Goal: Browse casually

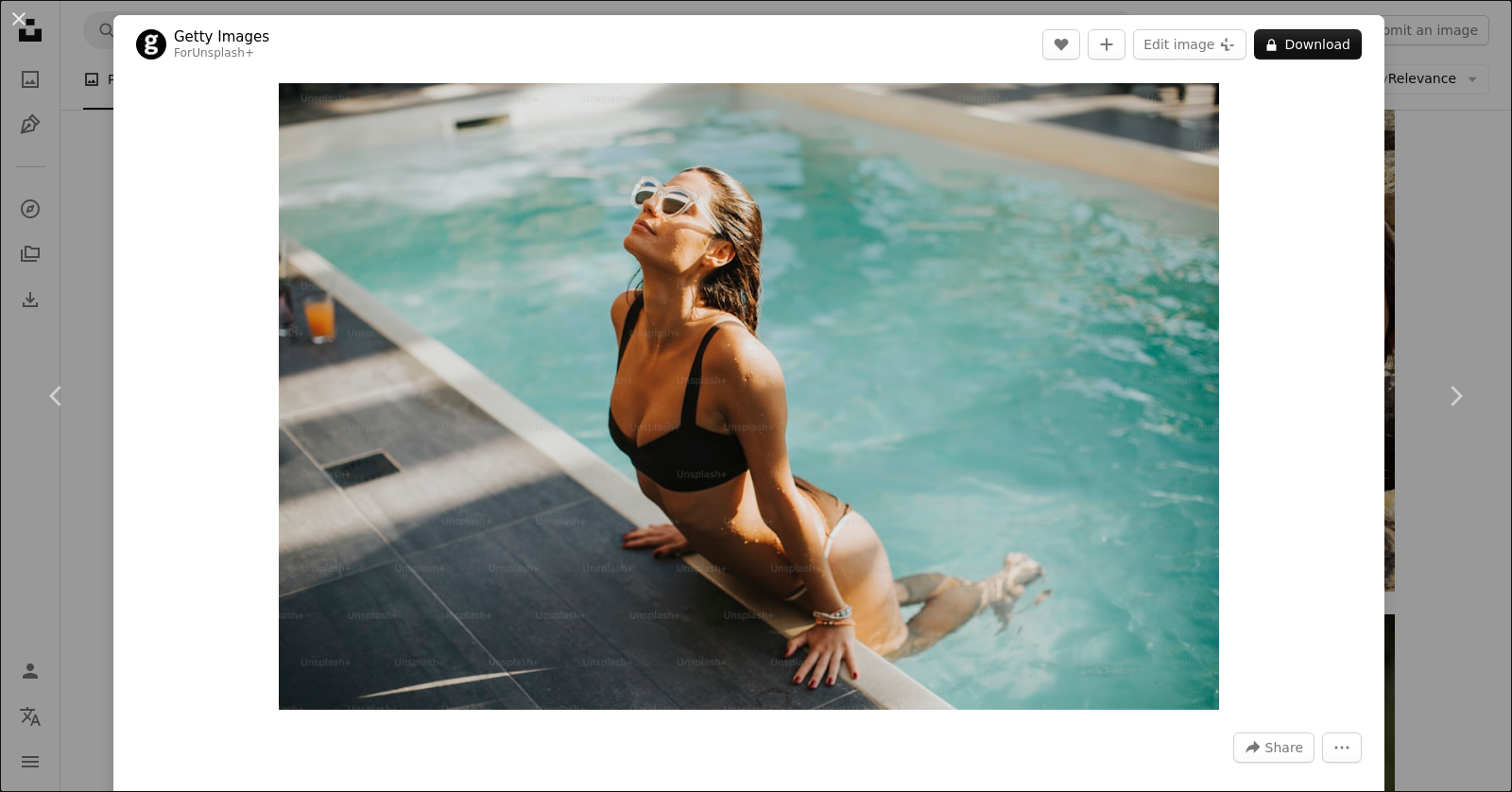
scroll to position [3302, 0]
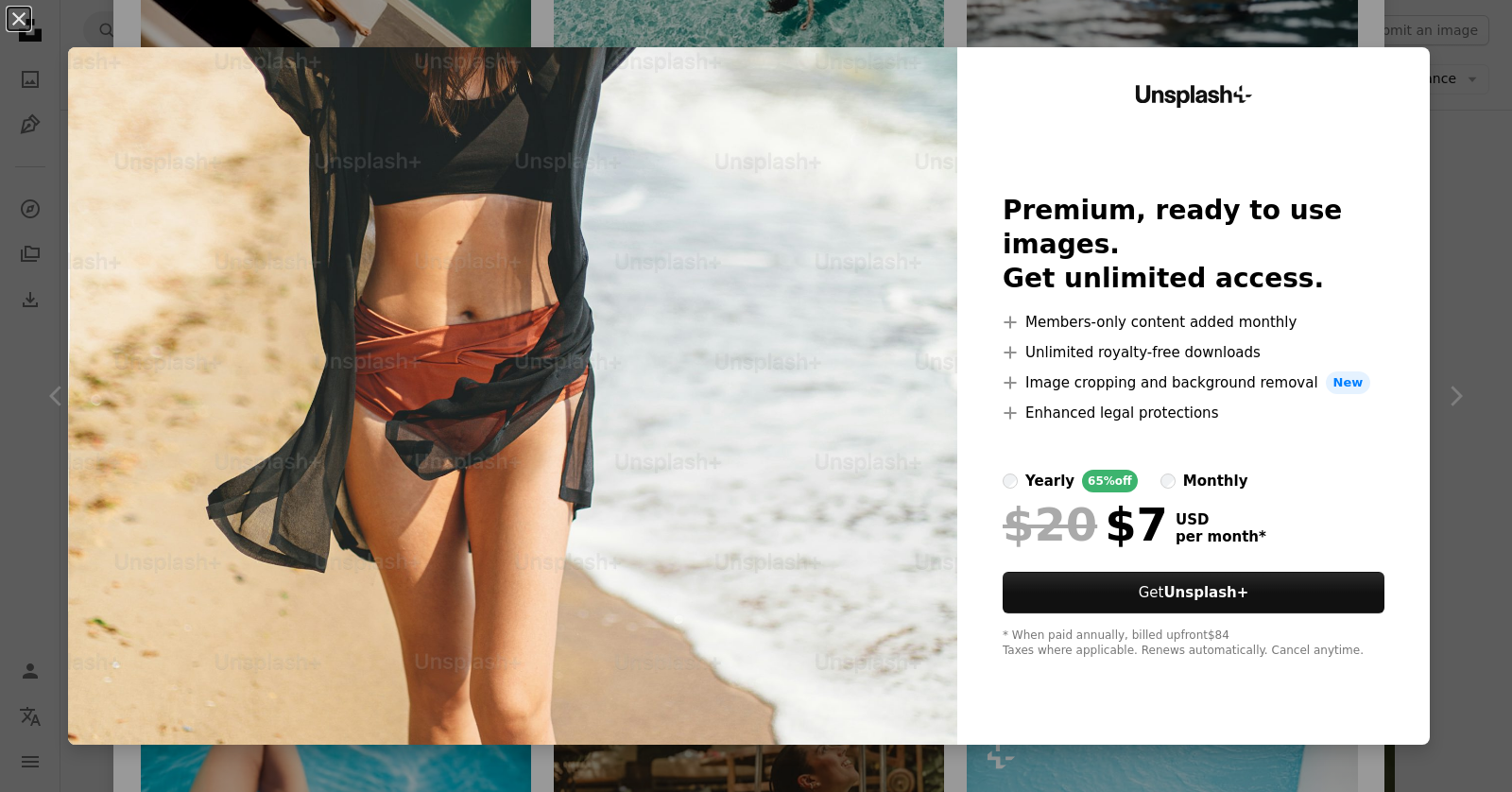
click at [1395, 21] on div "An X shape Unsplash+ Premium, ready to use images. Get unlimited access. A plus…" at bounding box center [756, 396] width 1512 height 792
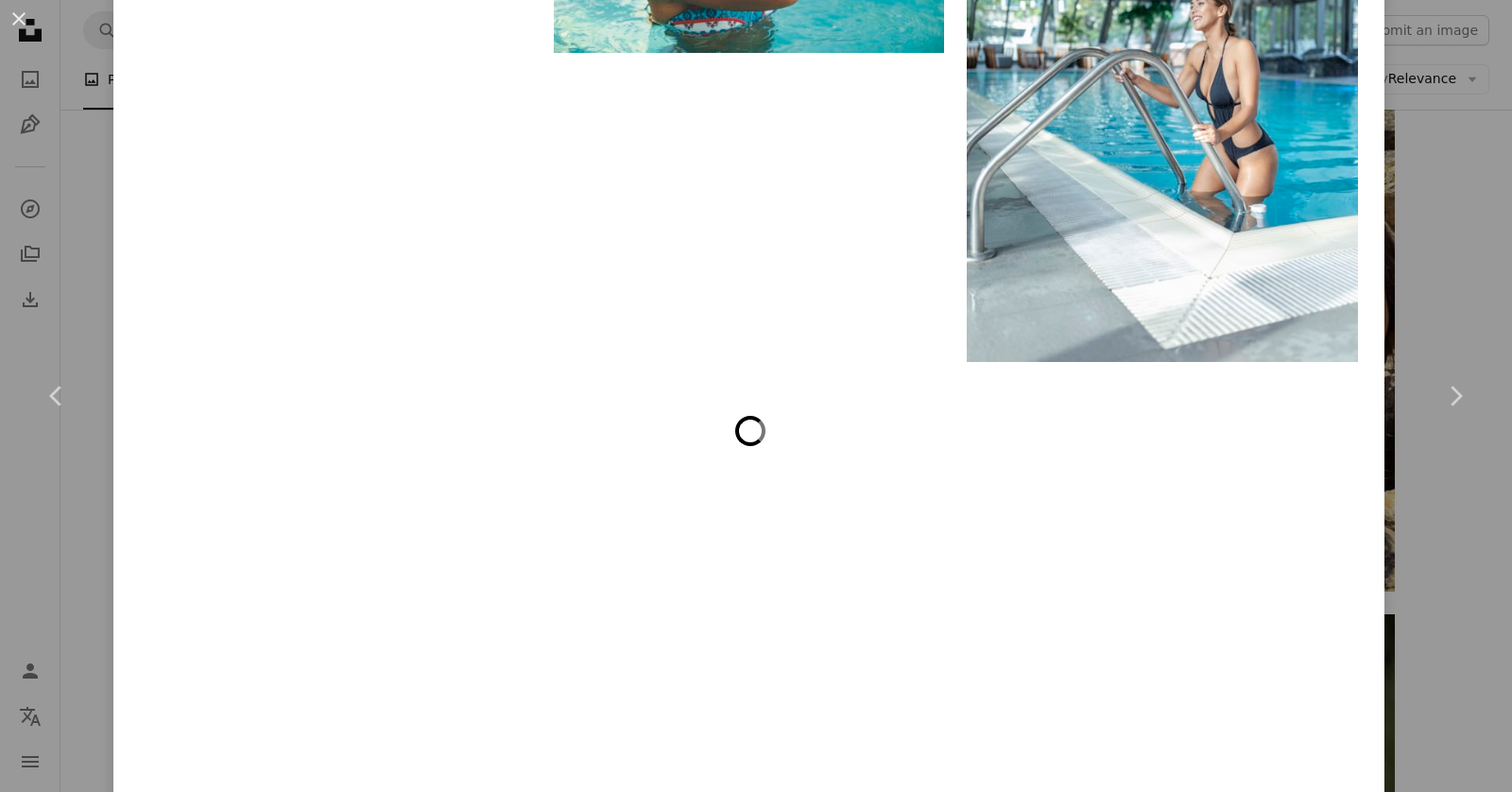
scroll to position [8519, 0]
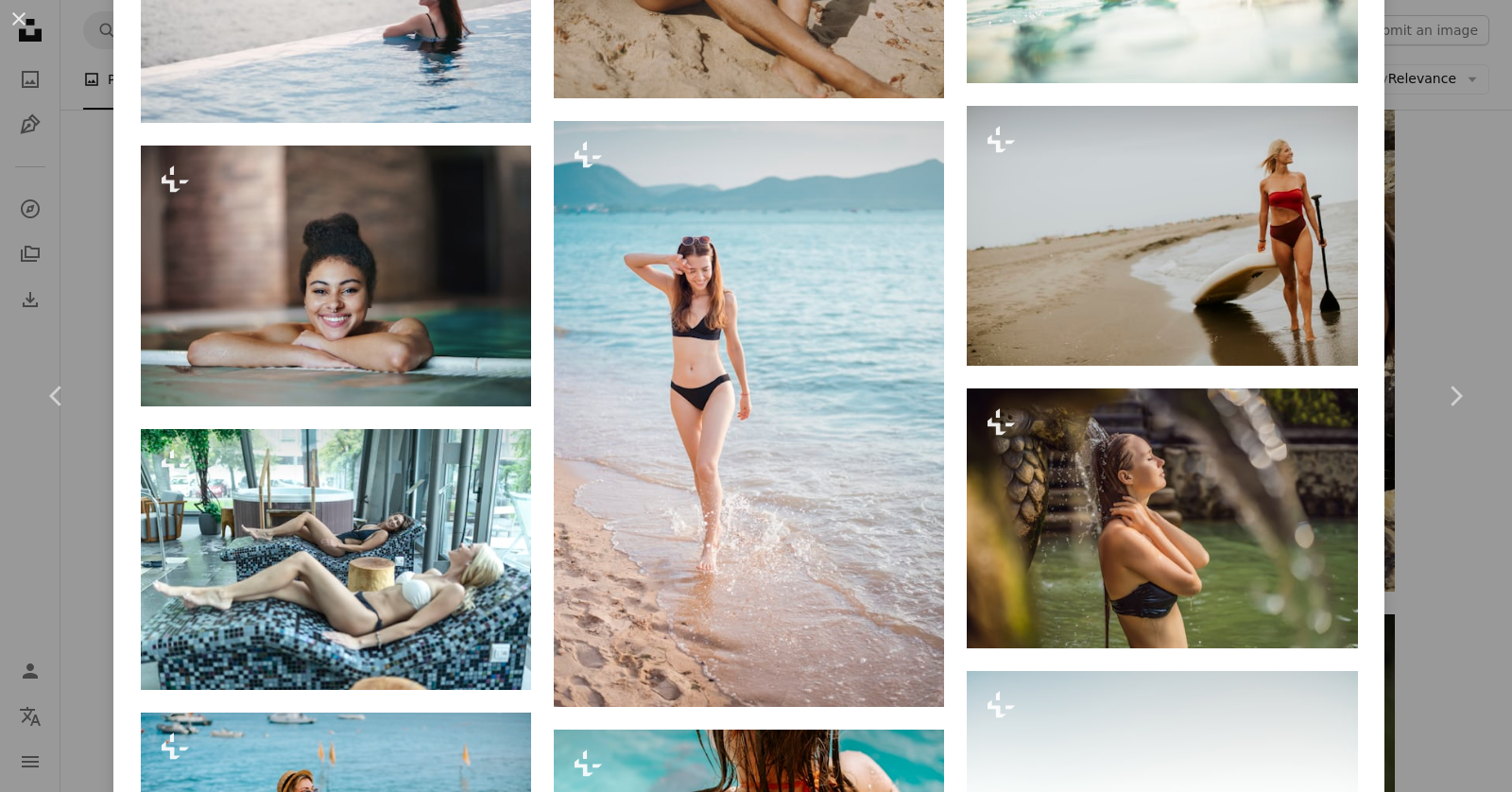
click at [1431, 291] on div "An X shape Chevron left Chevron right Getty Images For Unsplash+ A heart A plus…" at bounding box center [756, 396] width 1512 height 792
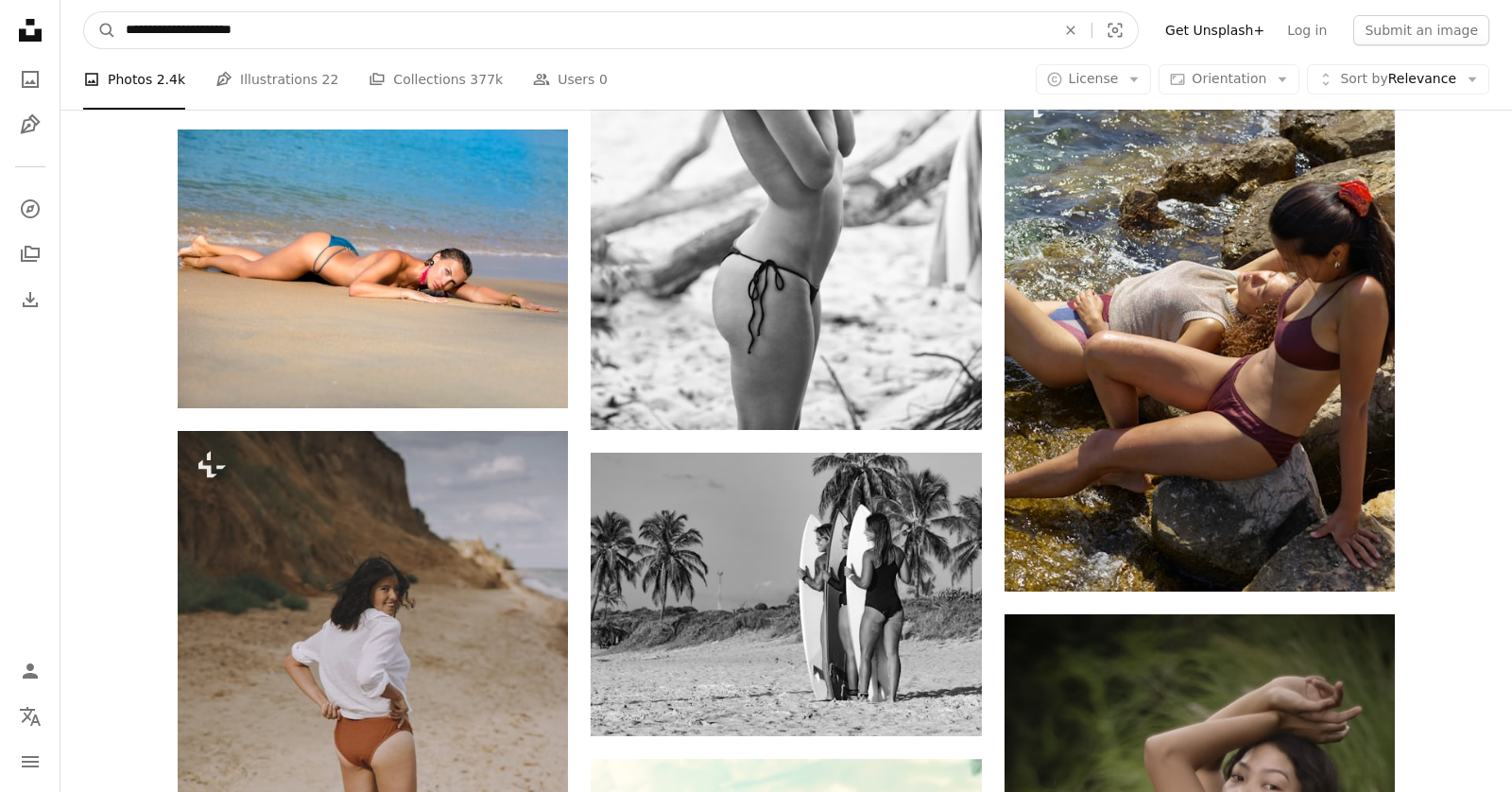
click at [499, 32] on input "**********" at bounding box center [583, 31] width 934 height 36
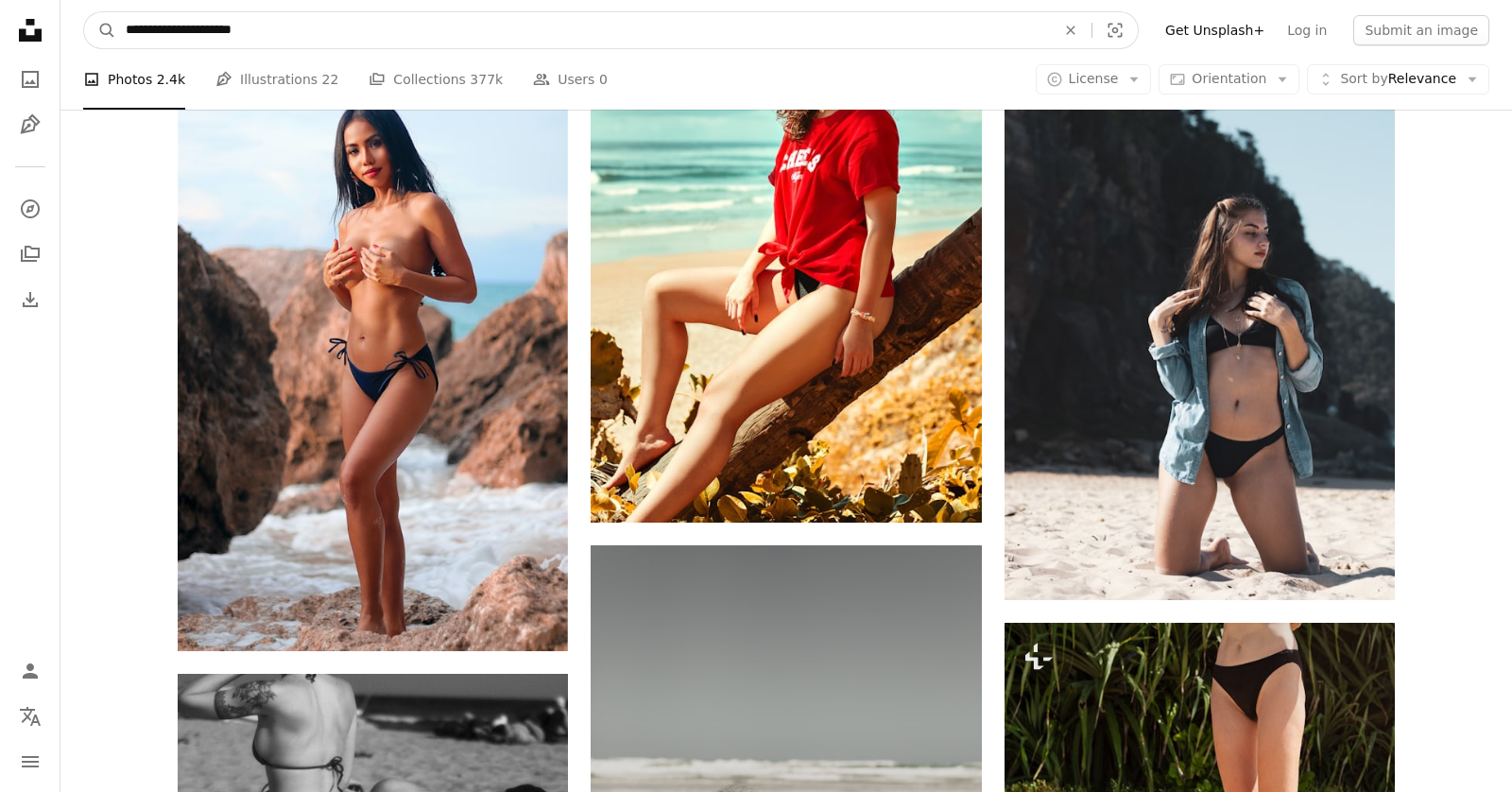
scroll to position [6454, 0]
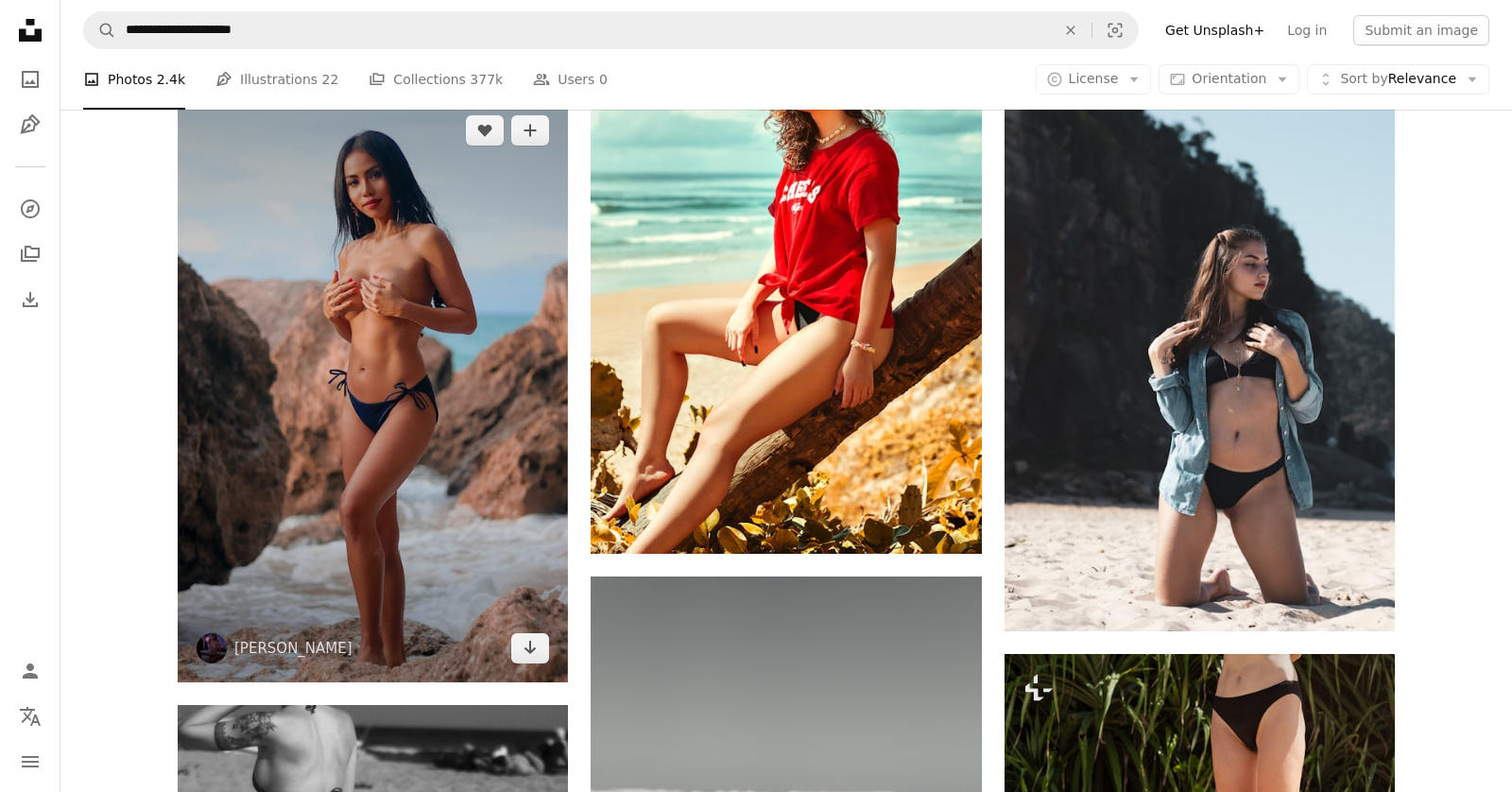
click at [451, 375] on img at bounding box center [373, 389] width 390 height 586
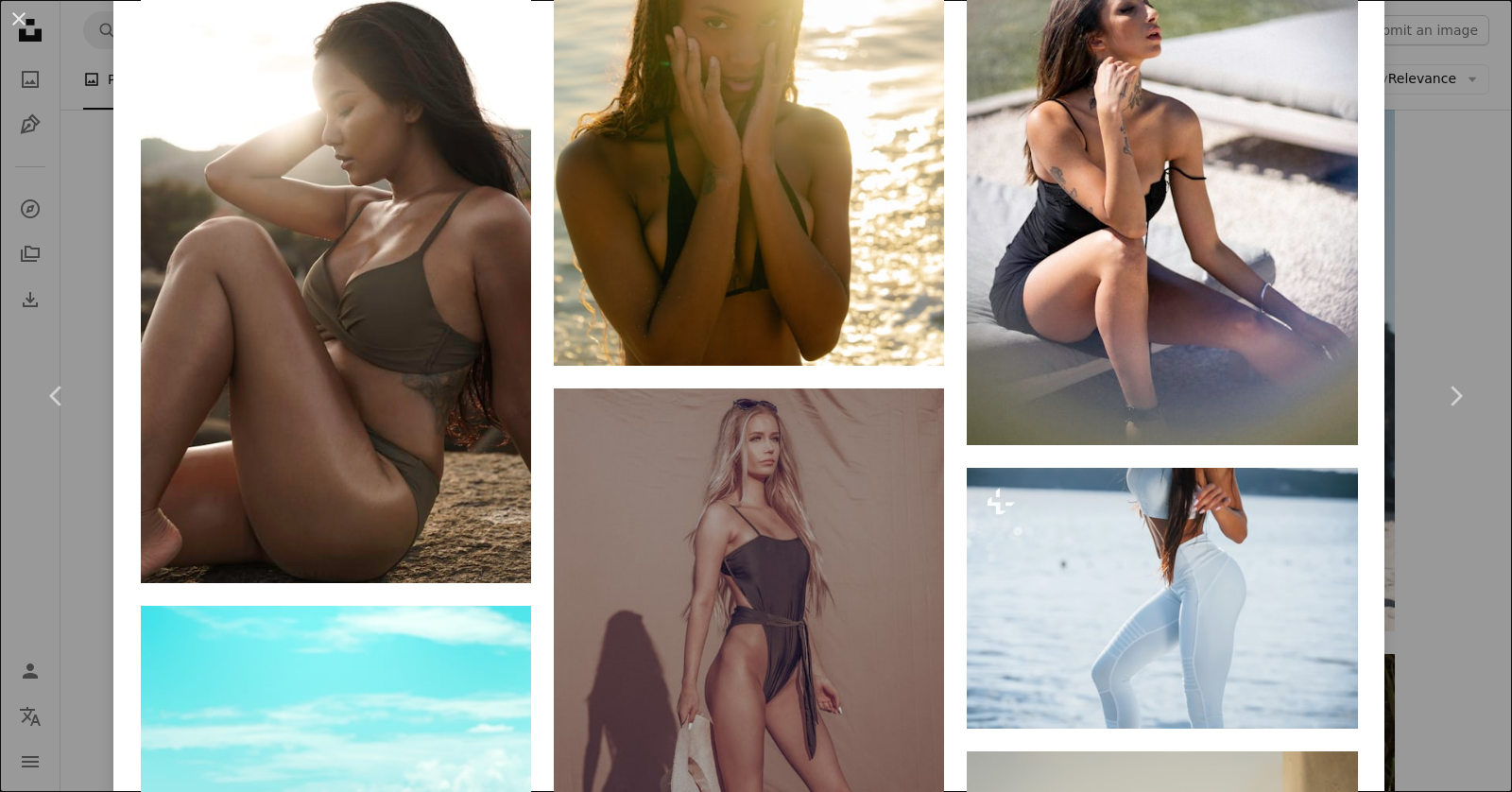
scroll to position [22737, 0]
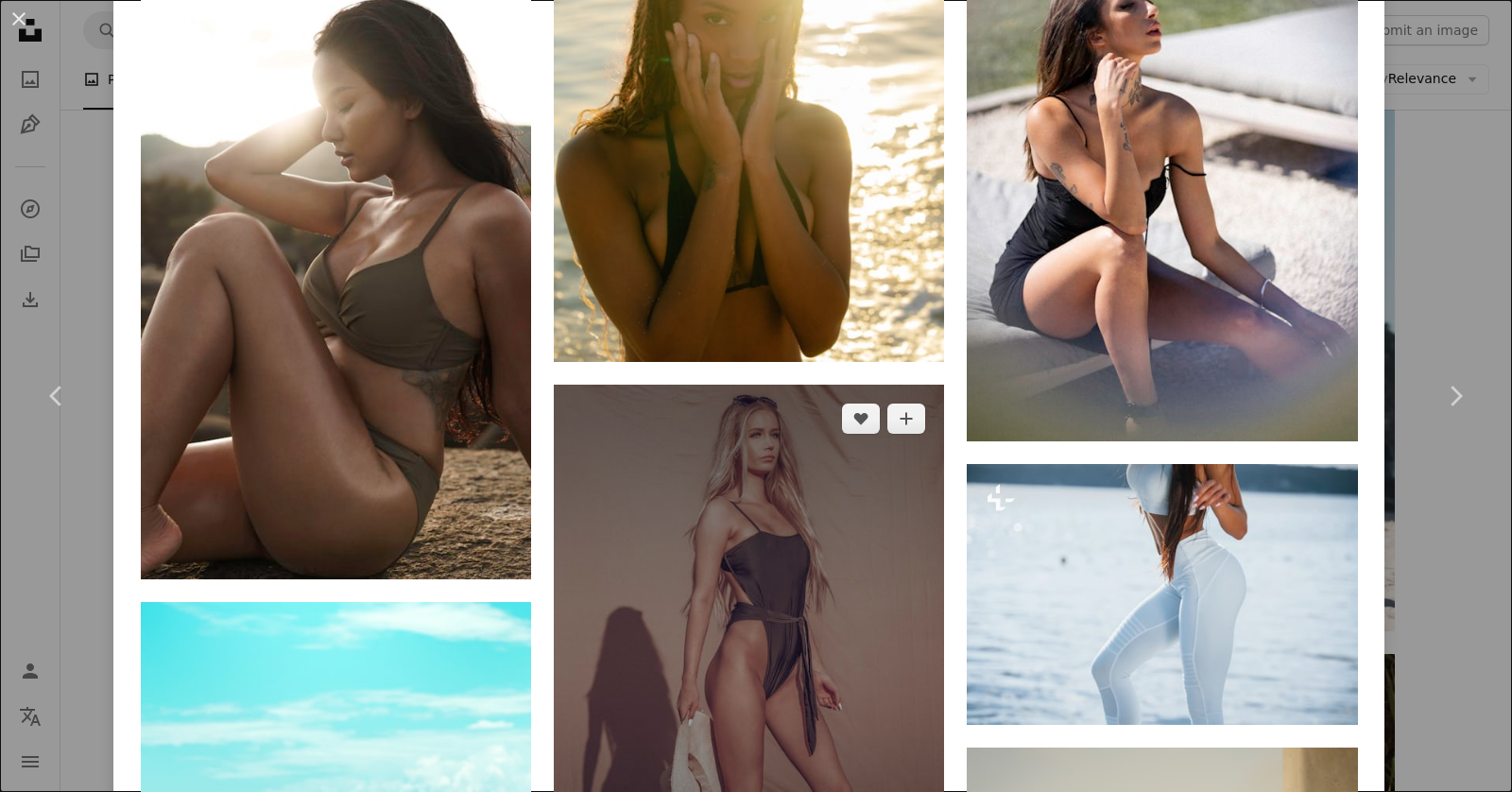
click at [665, 588] on img at bounding box center [748, 676] width 390 height 585
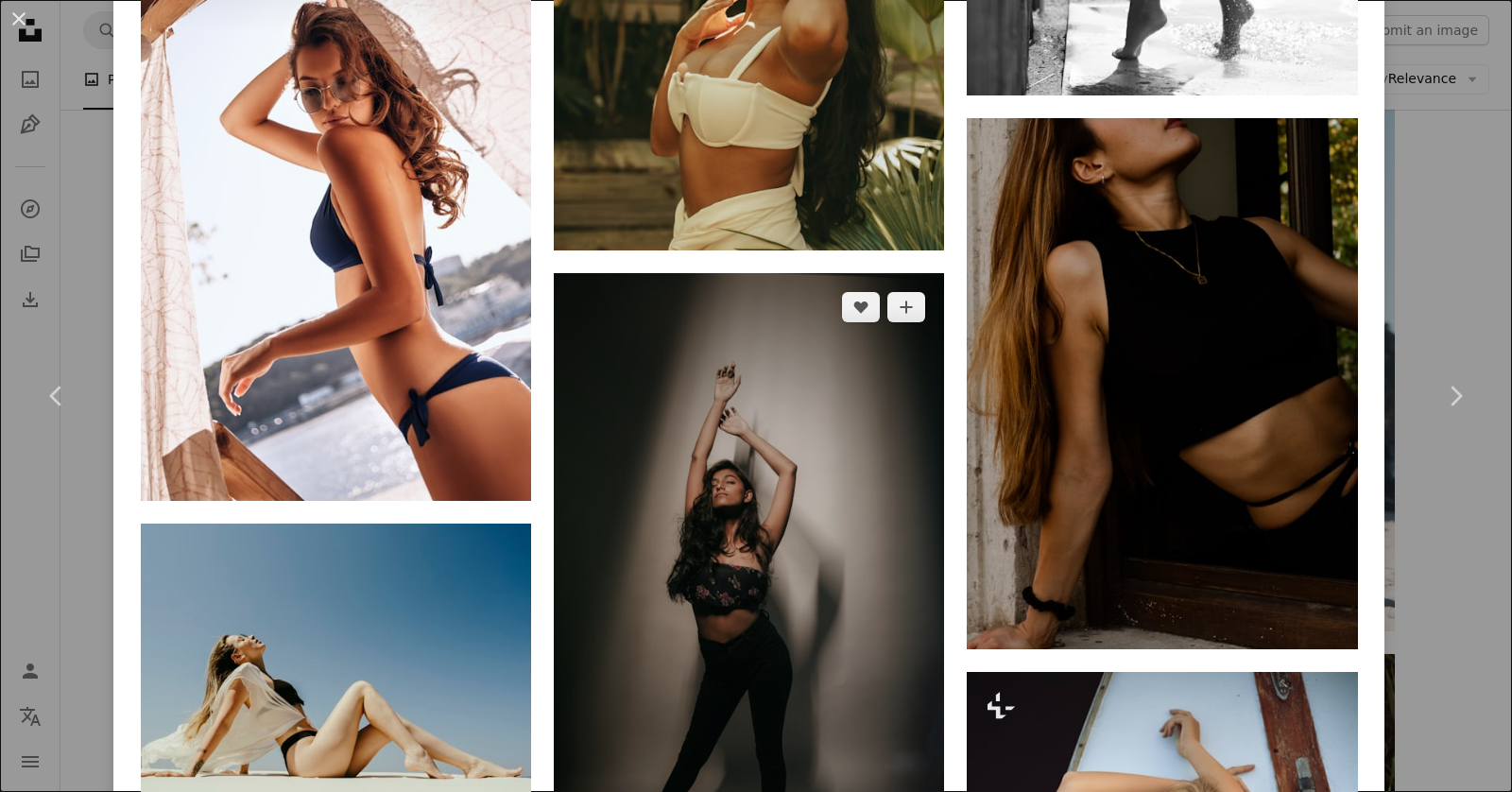
scroll to position [17197, 0]
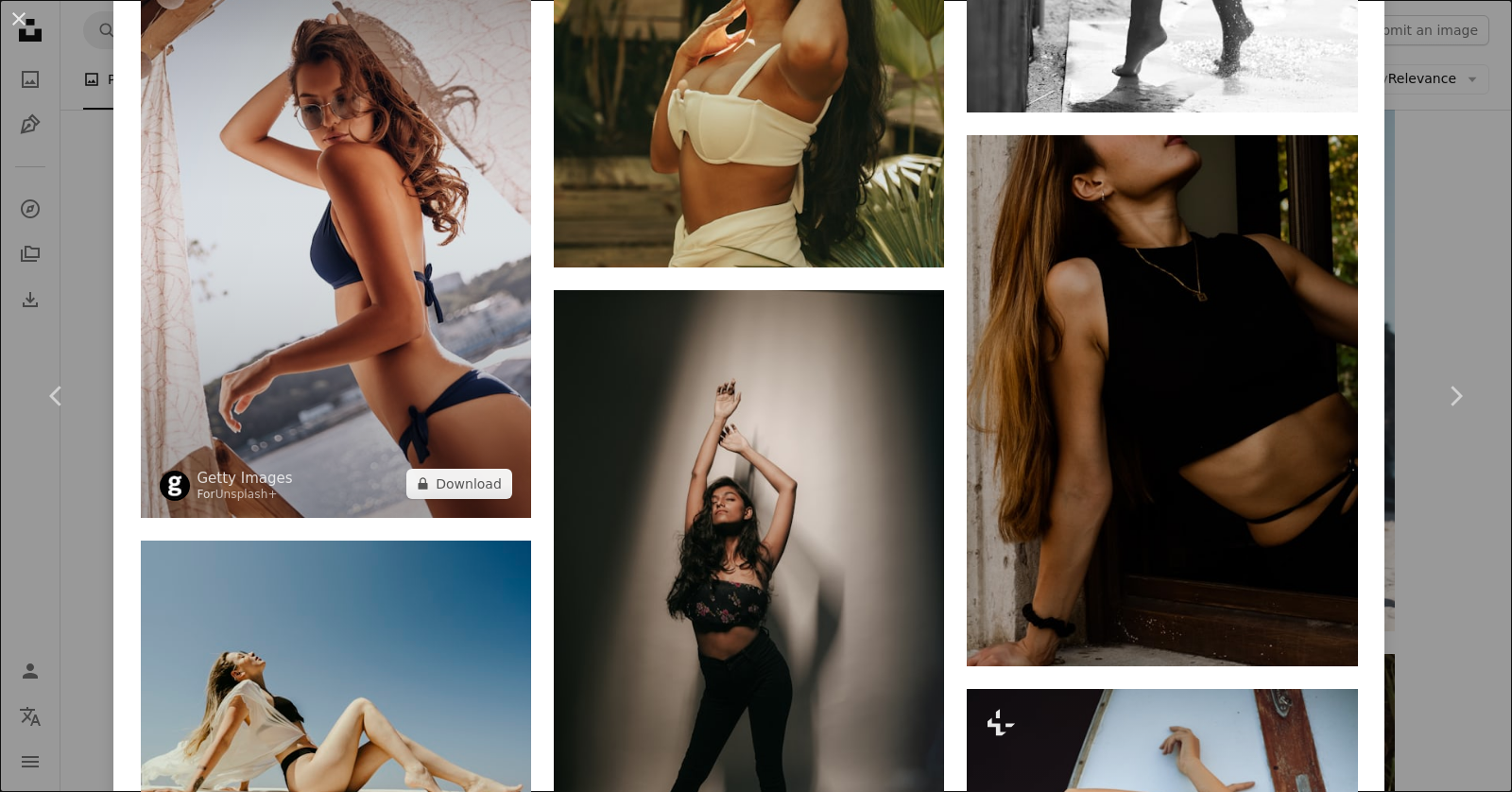
click at [436, 237] on img at bounding box center [335, 225] width 390 height 586
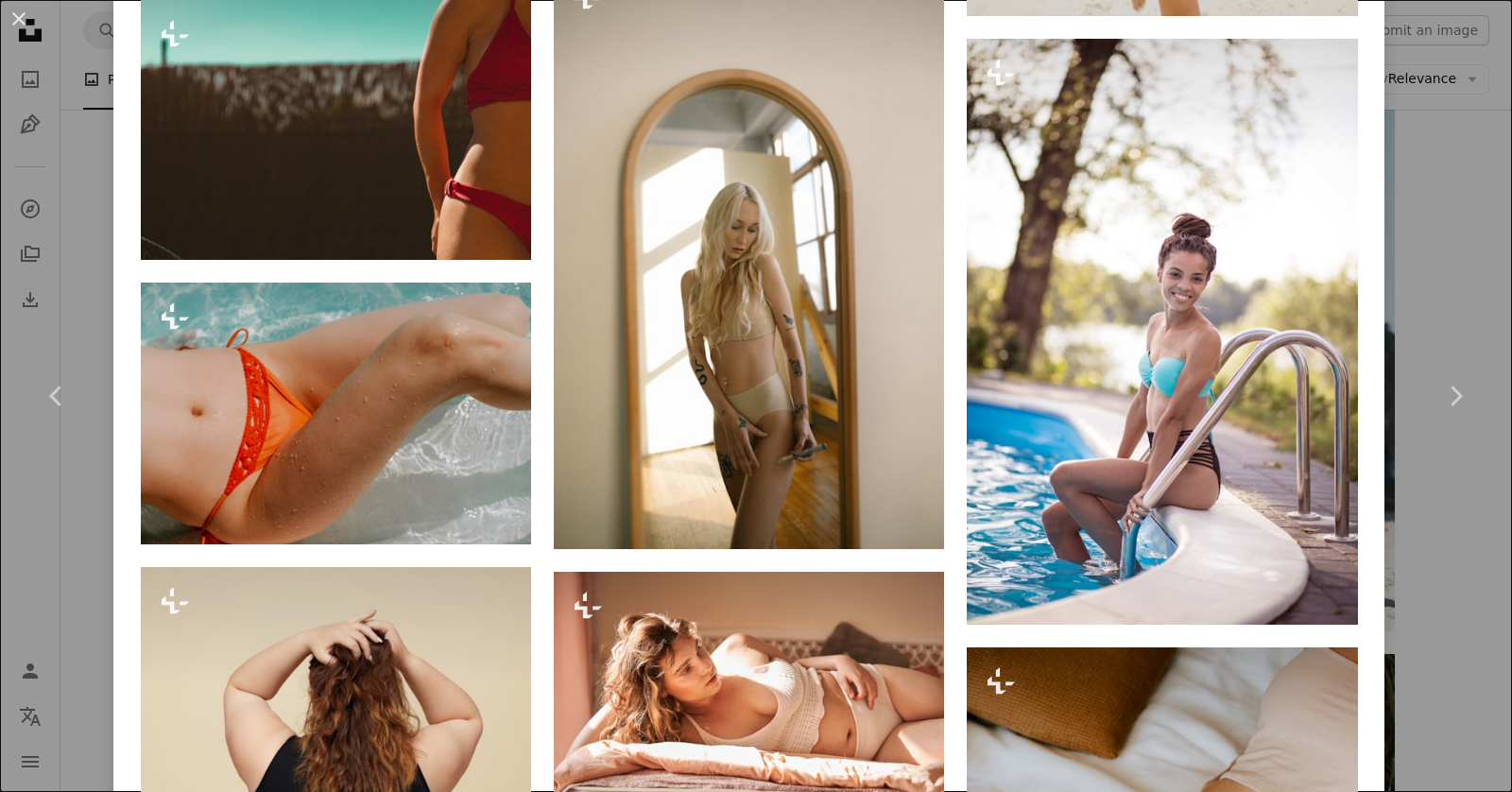
scroll to position [17396, 0]
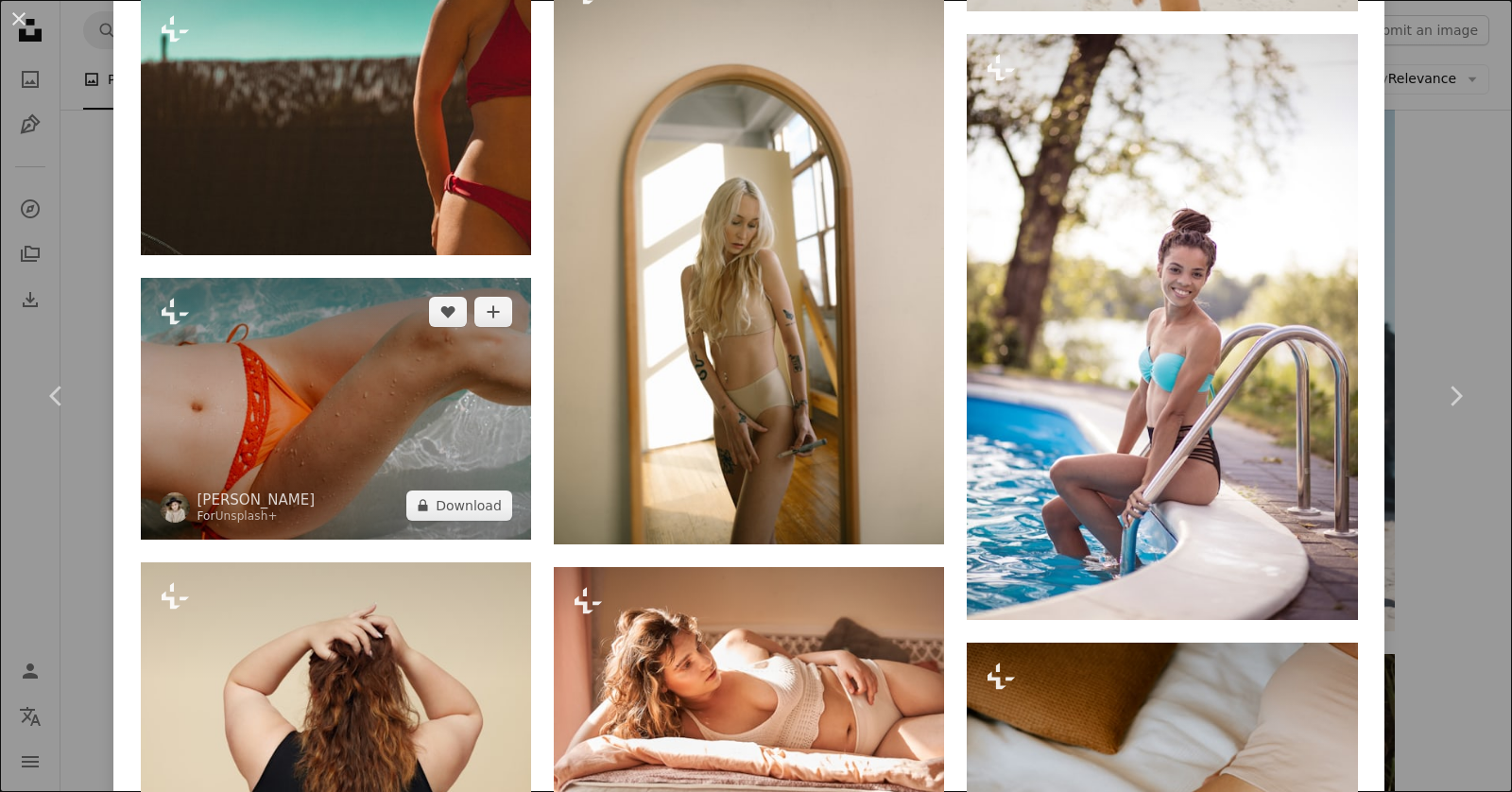
click at [356, 386] on img at bounding box center [335, 408] width 390 height 261
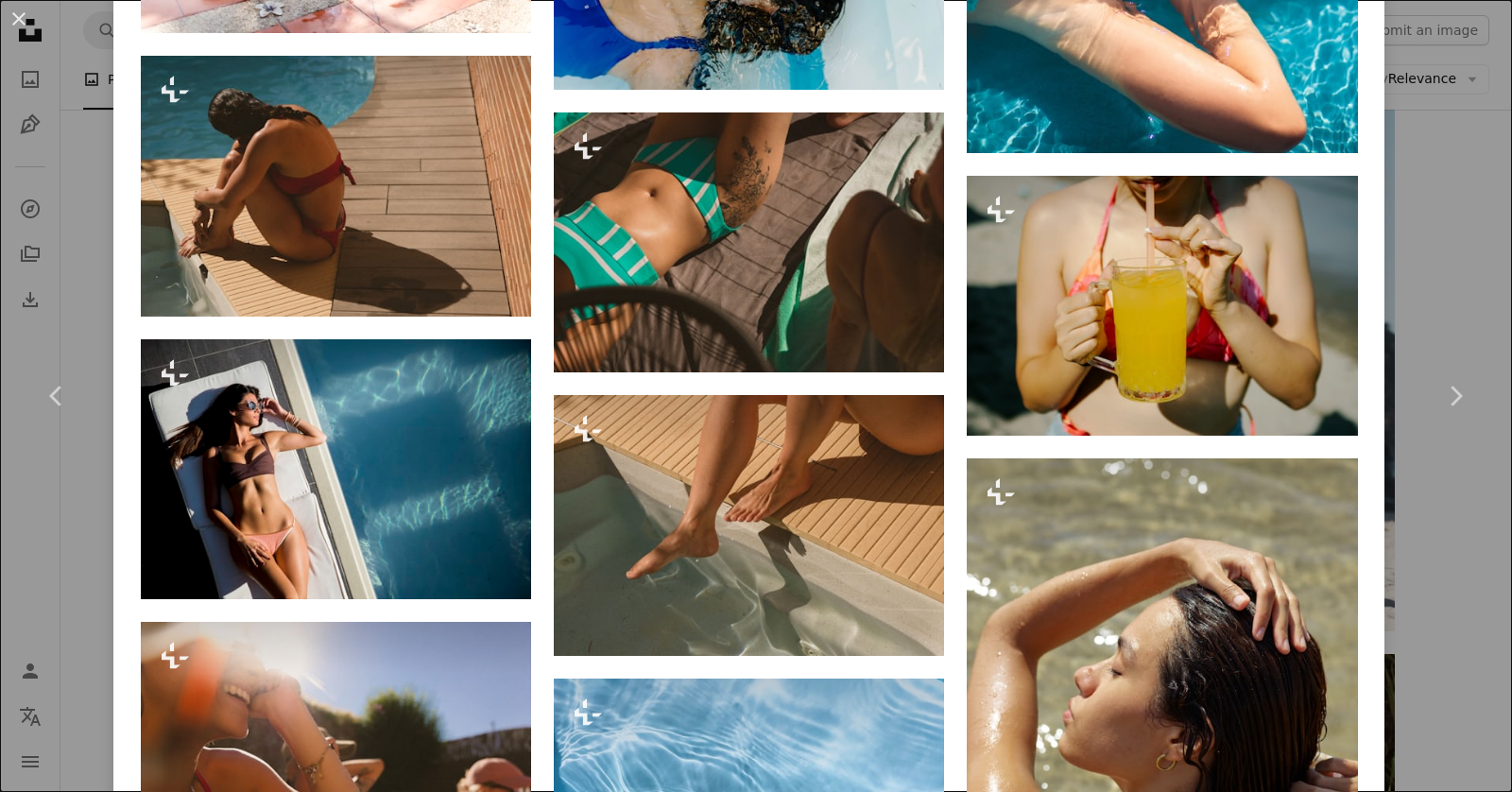
scroll to position [11072, 0]
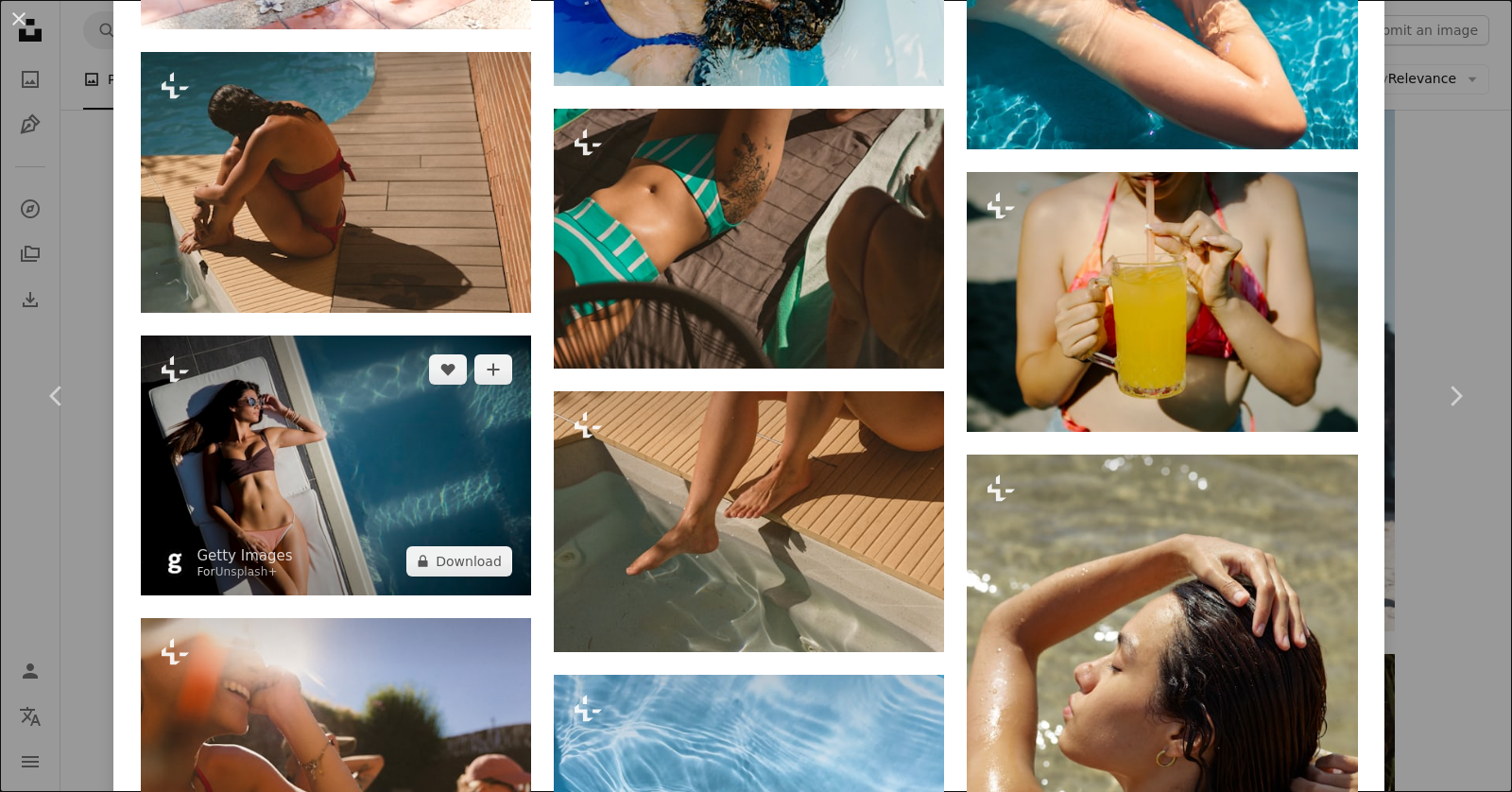
click at [400, 489] on img at bounding box center [335, 465] width 390 height 260
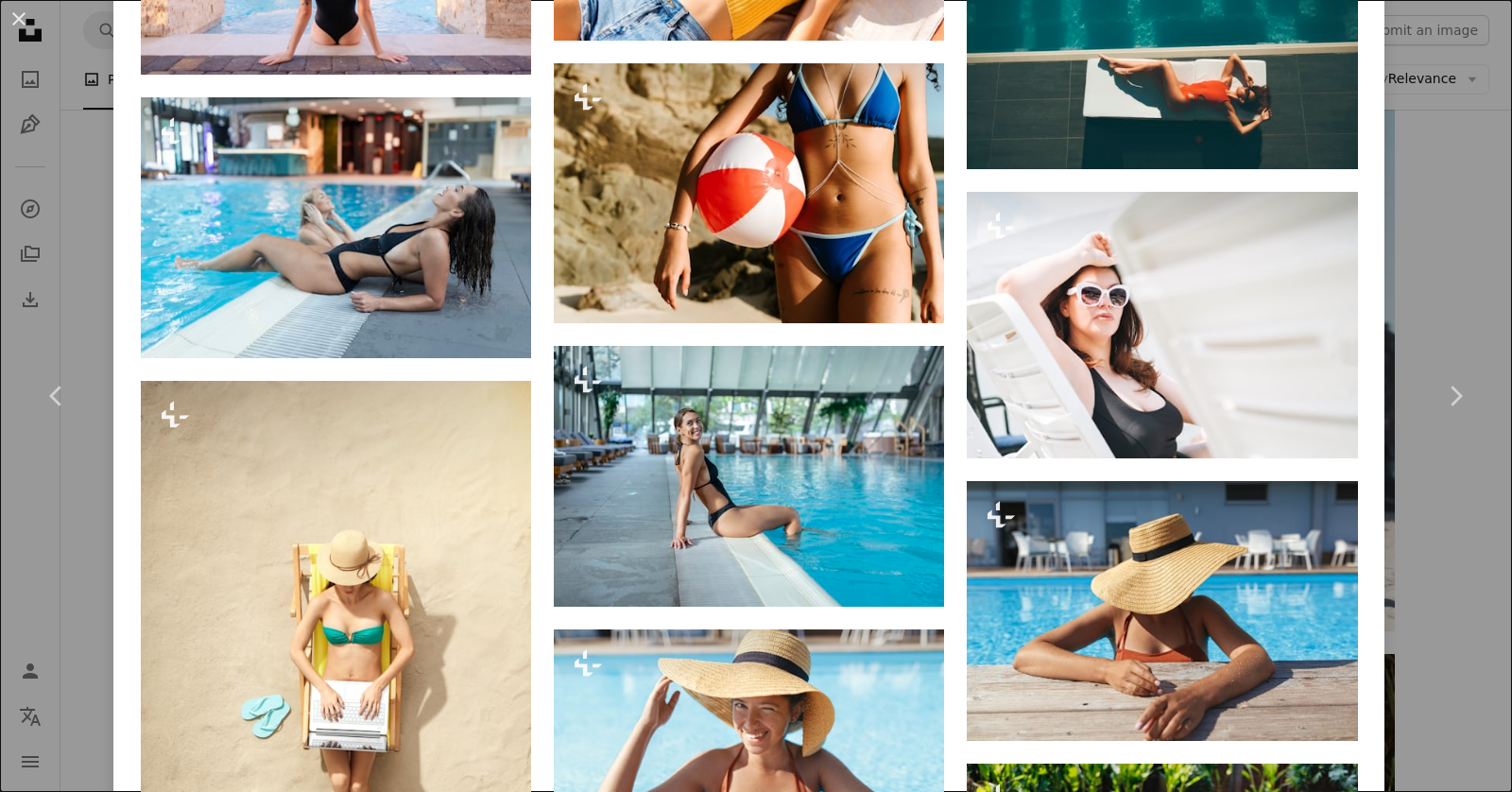
scroll to position [6101, 0]
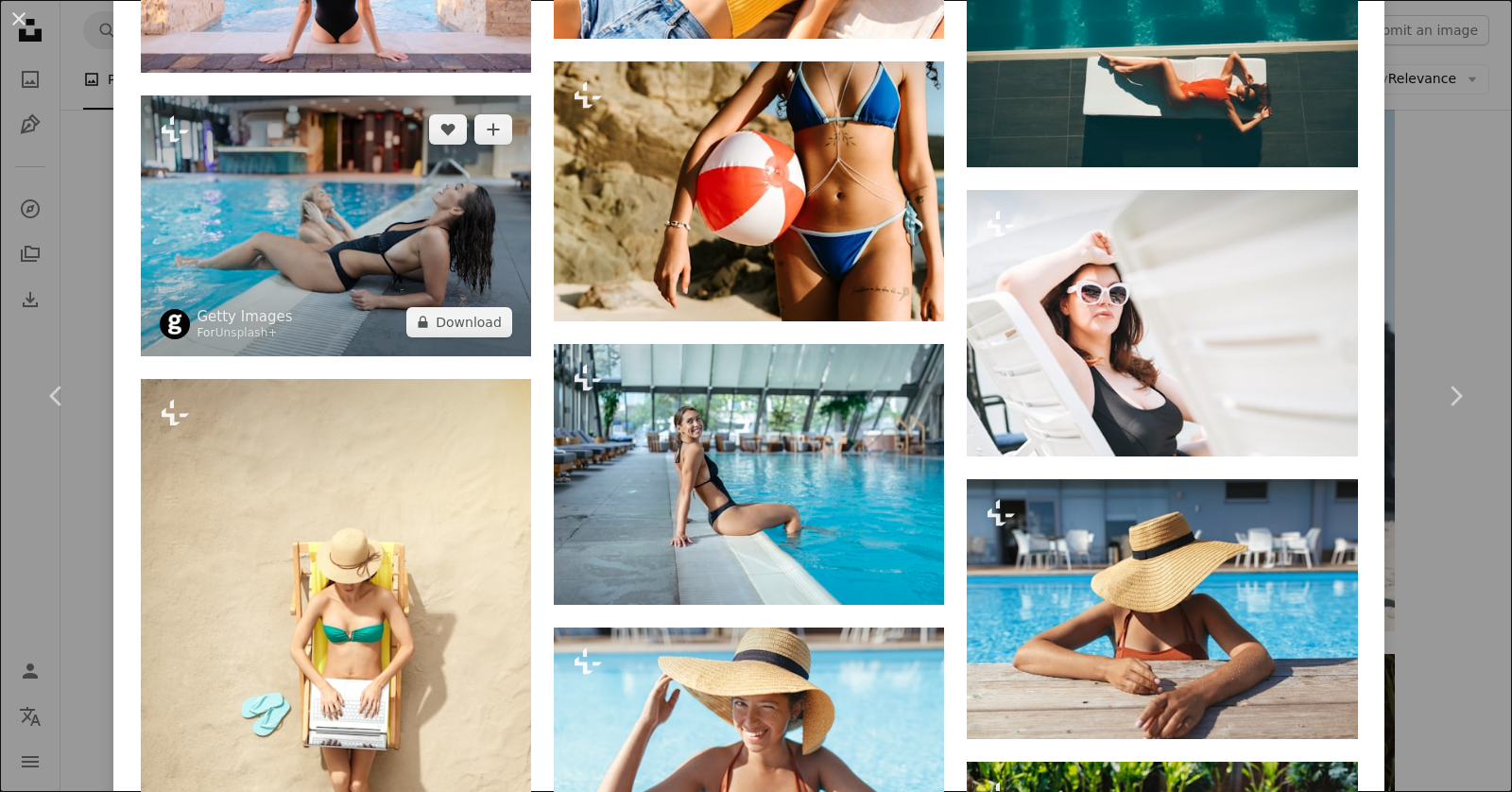
click at [447, 238] on img at bounding box center [335, 225] width 390 height 260
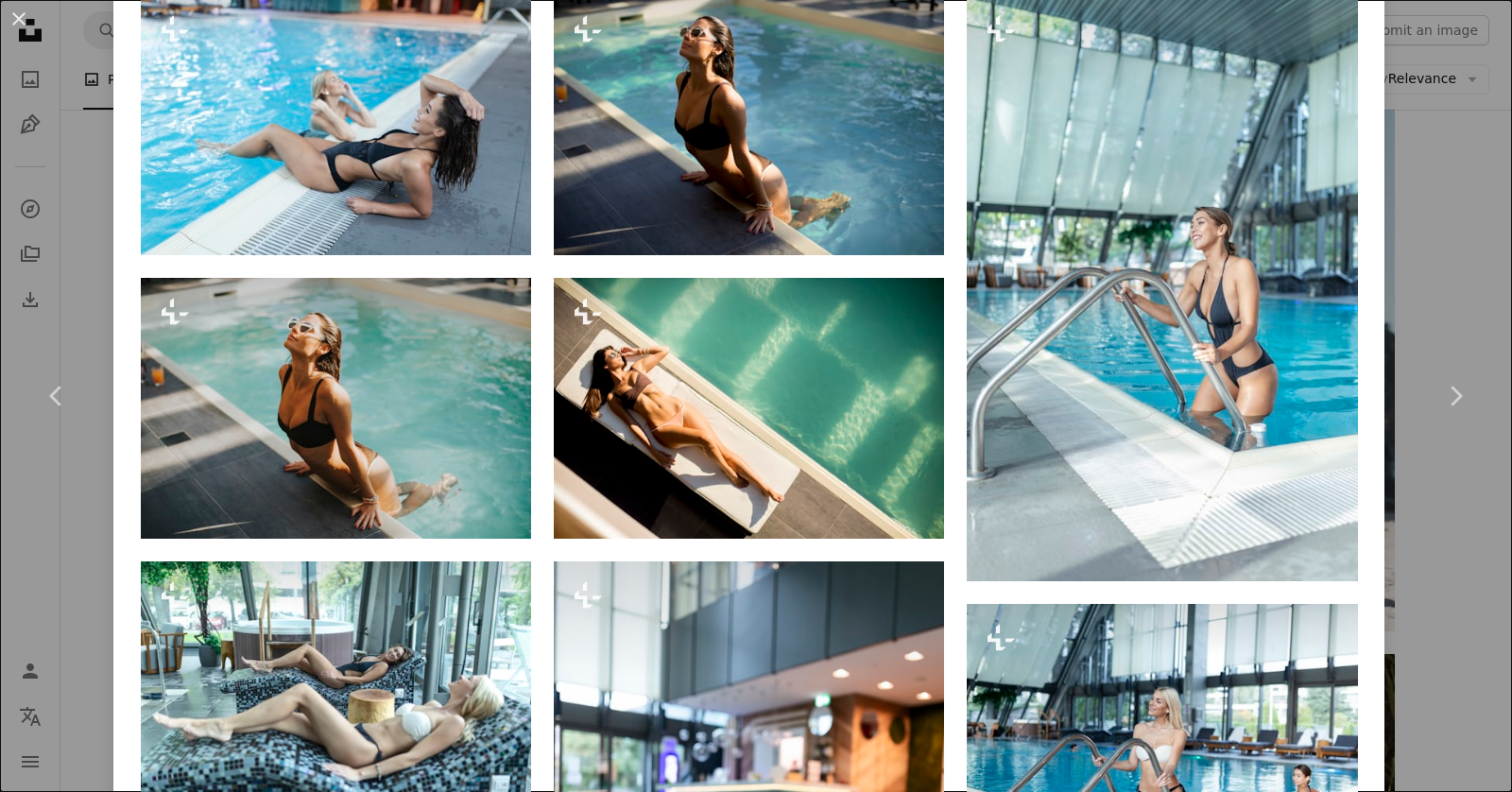
scroll to position [1725, 0]
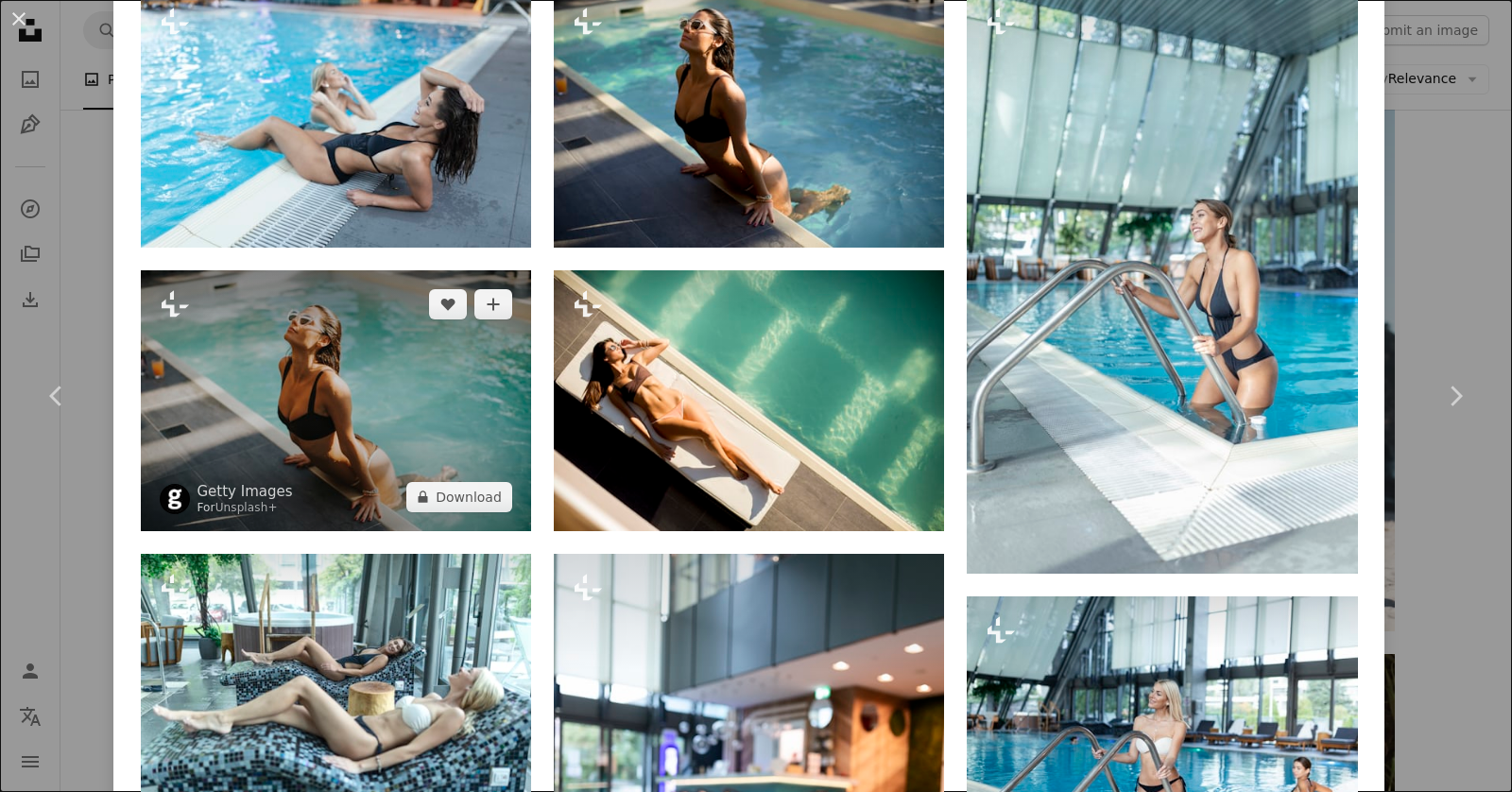
click at [391, 424] on img at bounding box center [335, 400] width 390 height 260
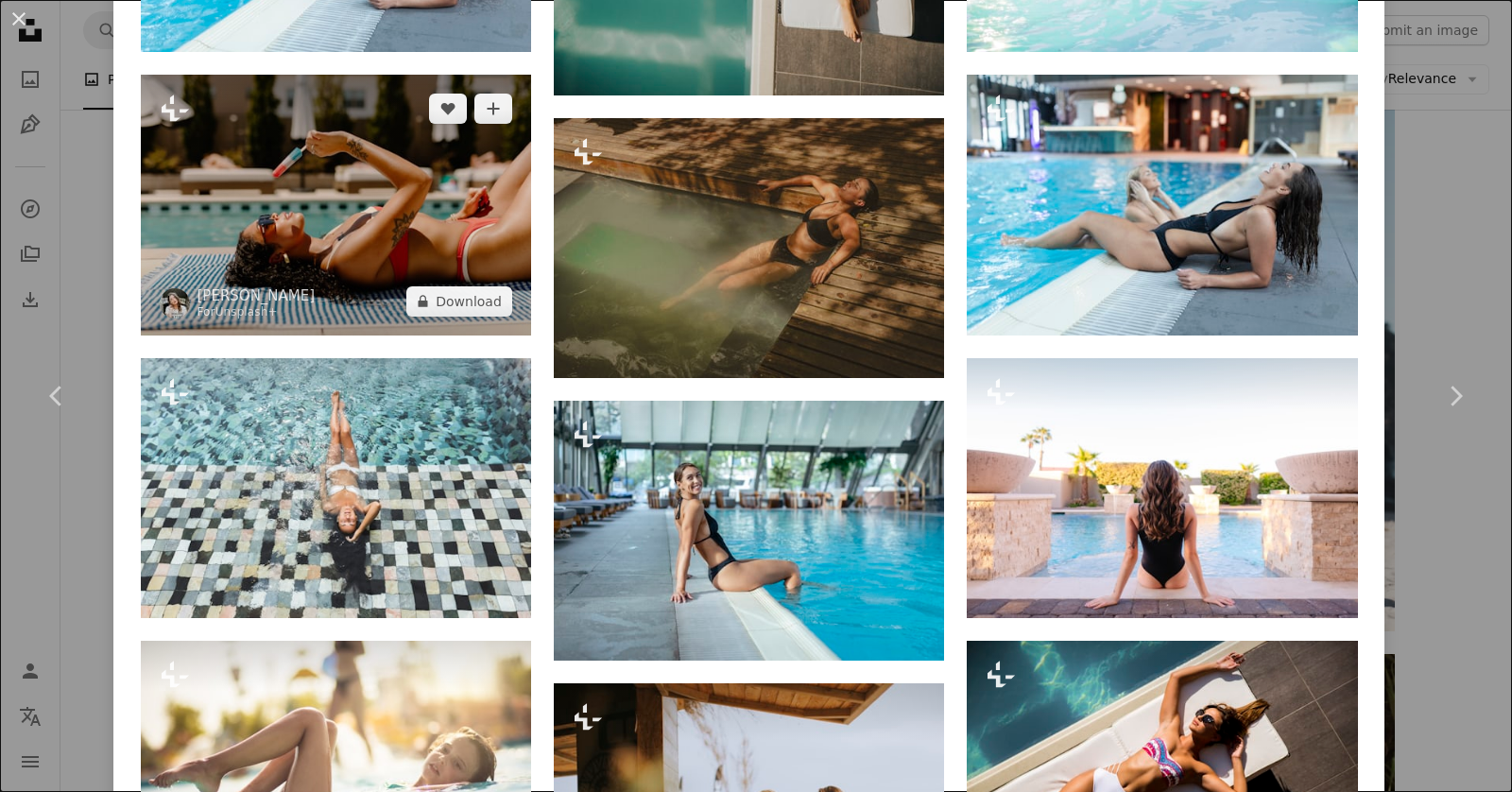
scroll to position [1928, 0]
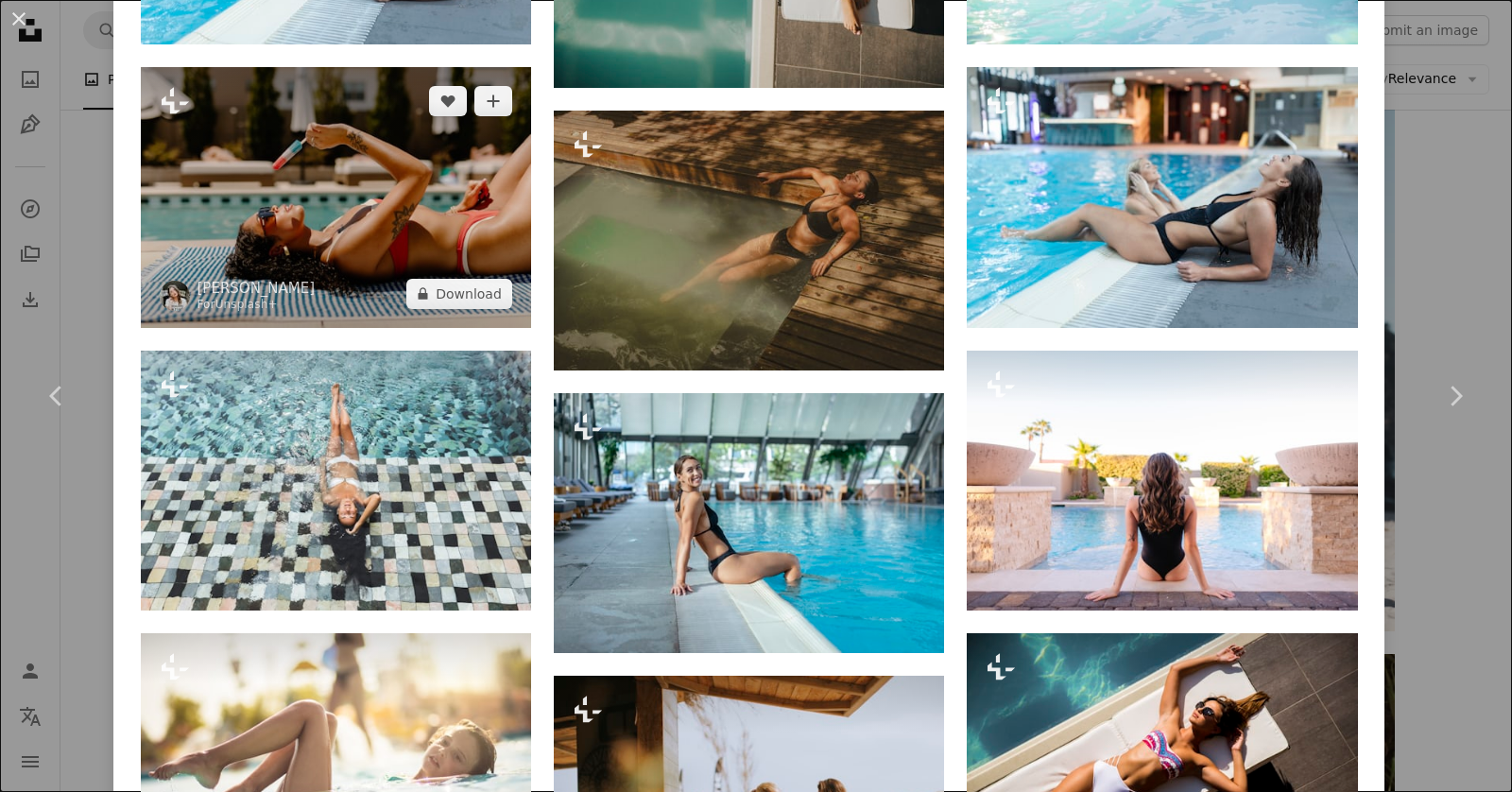
click at [421, 224] on img at bounding box center [335, 197] width 390 height 260
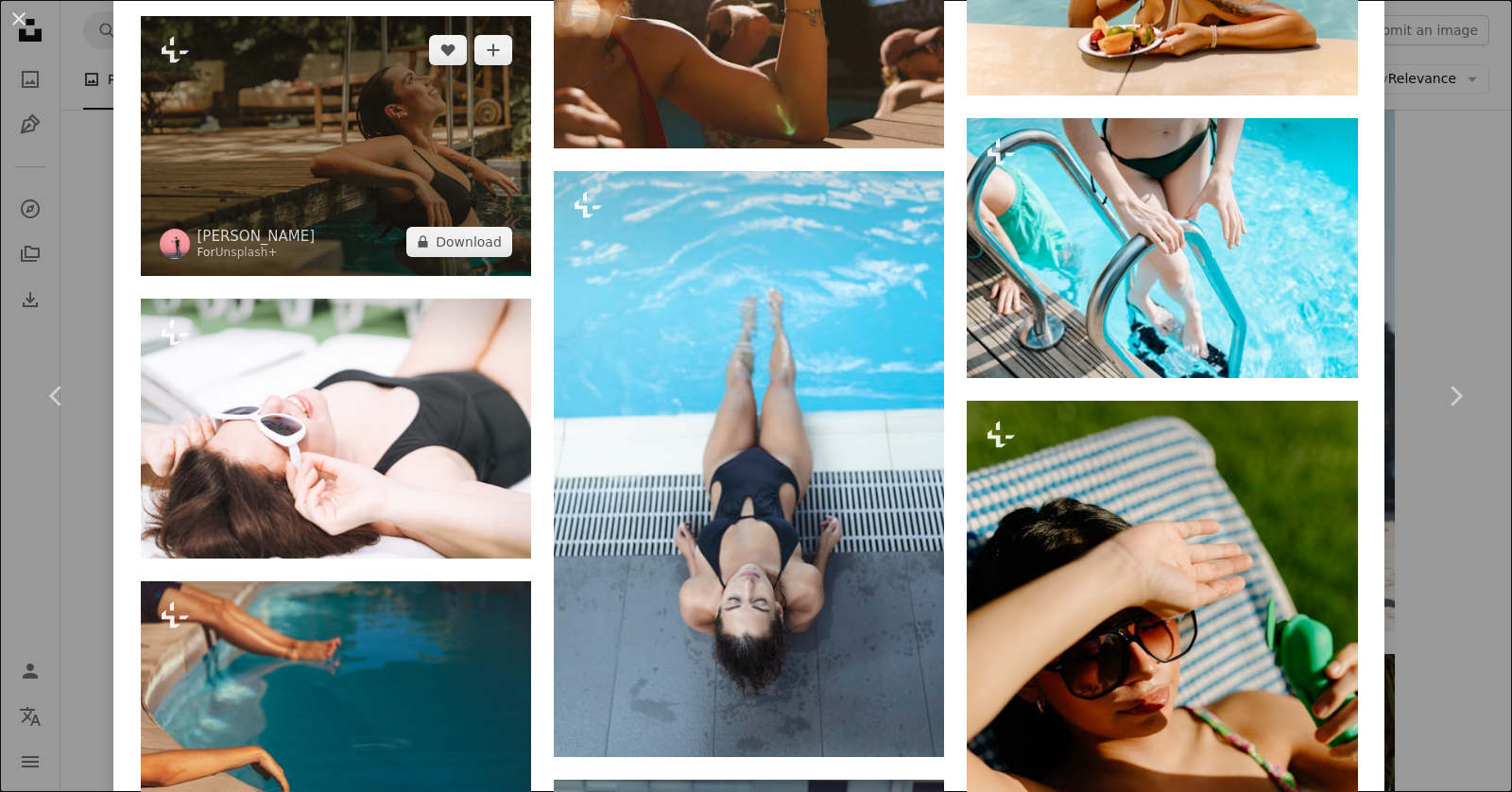
scroll to position [3597, 0]
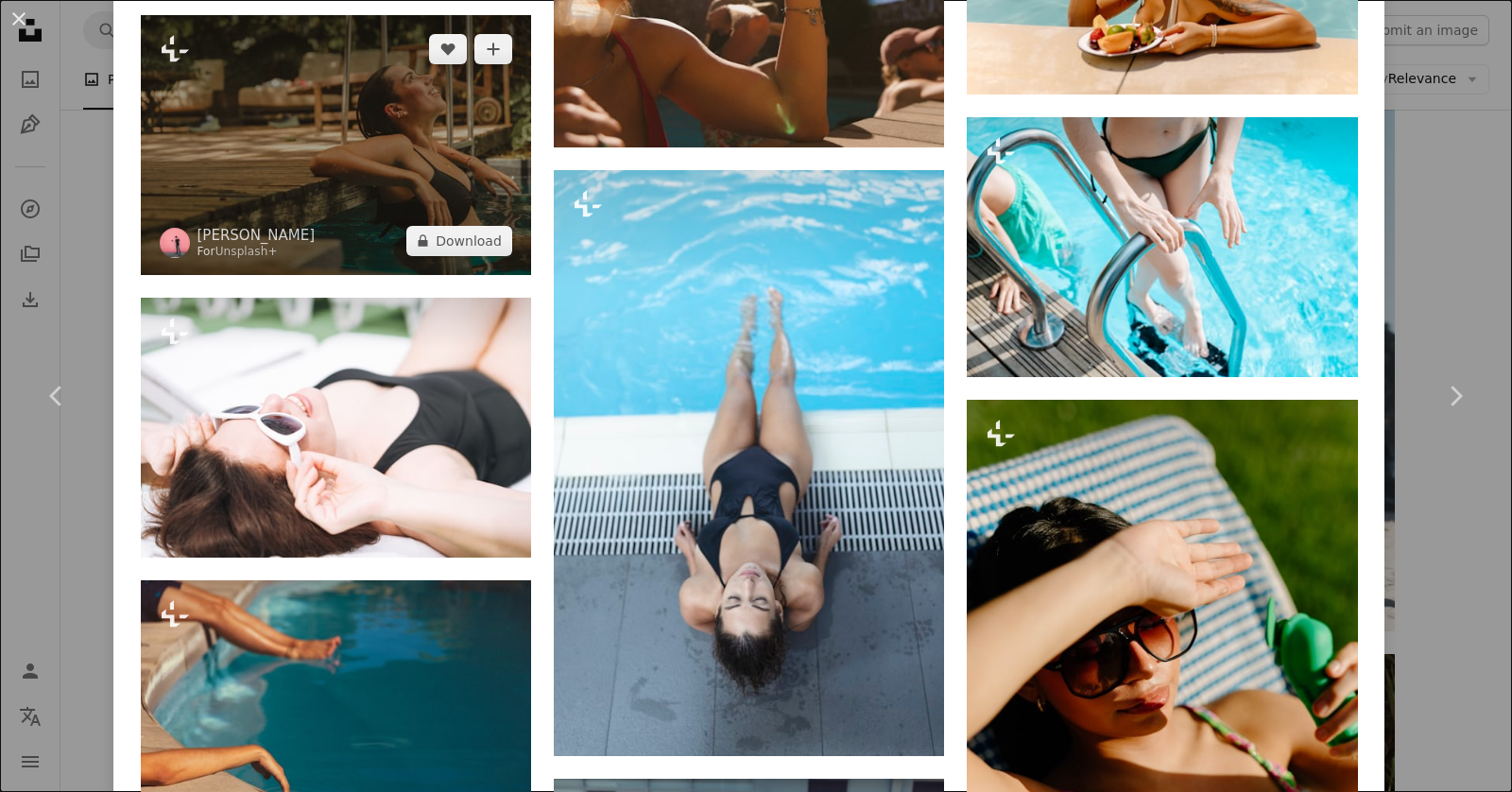
click at [399, 155] on img at bounding box center [335, 145] width 390 height 260
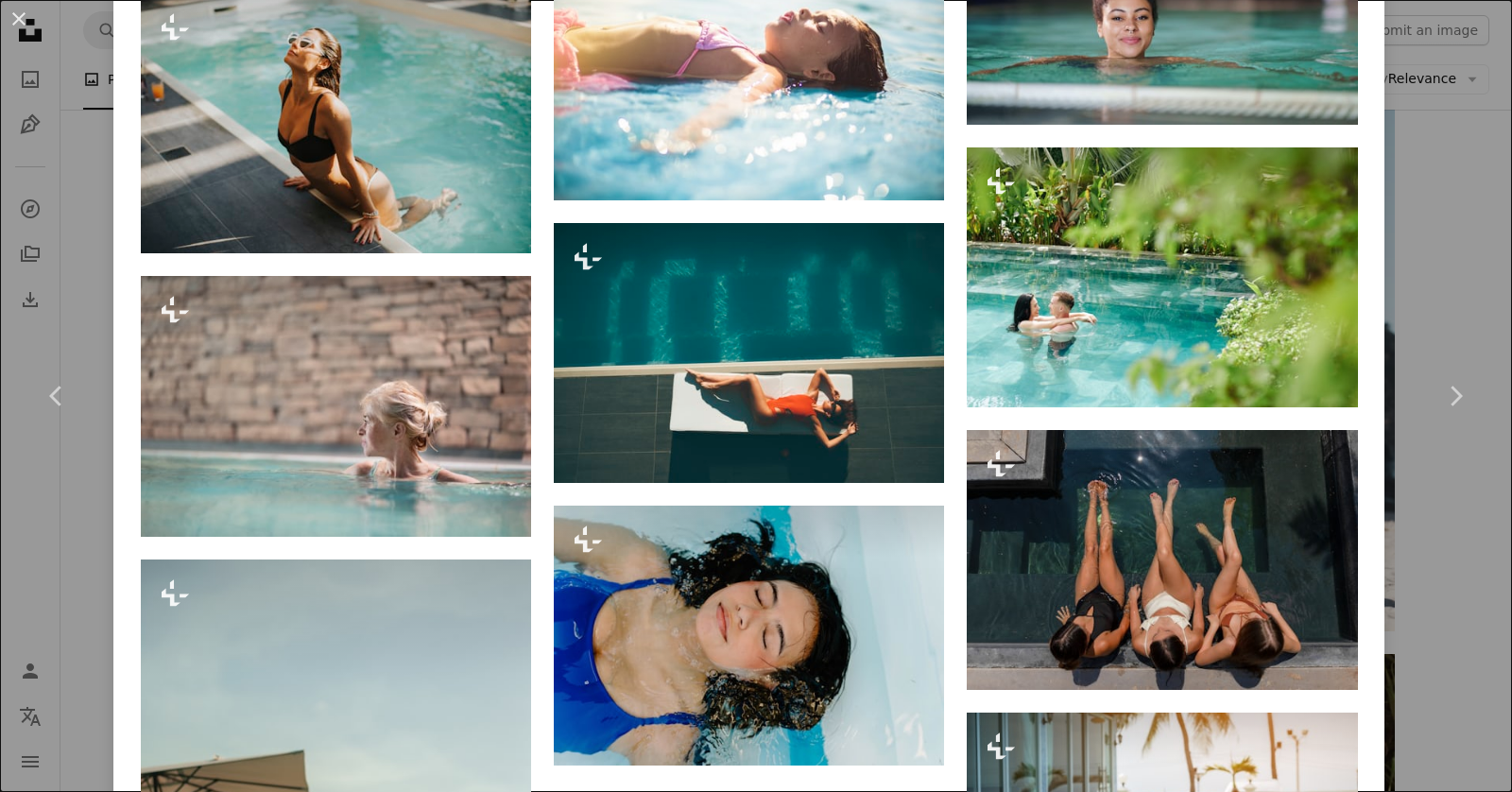
scroll to position [6722, 0]
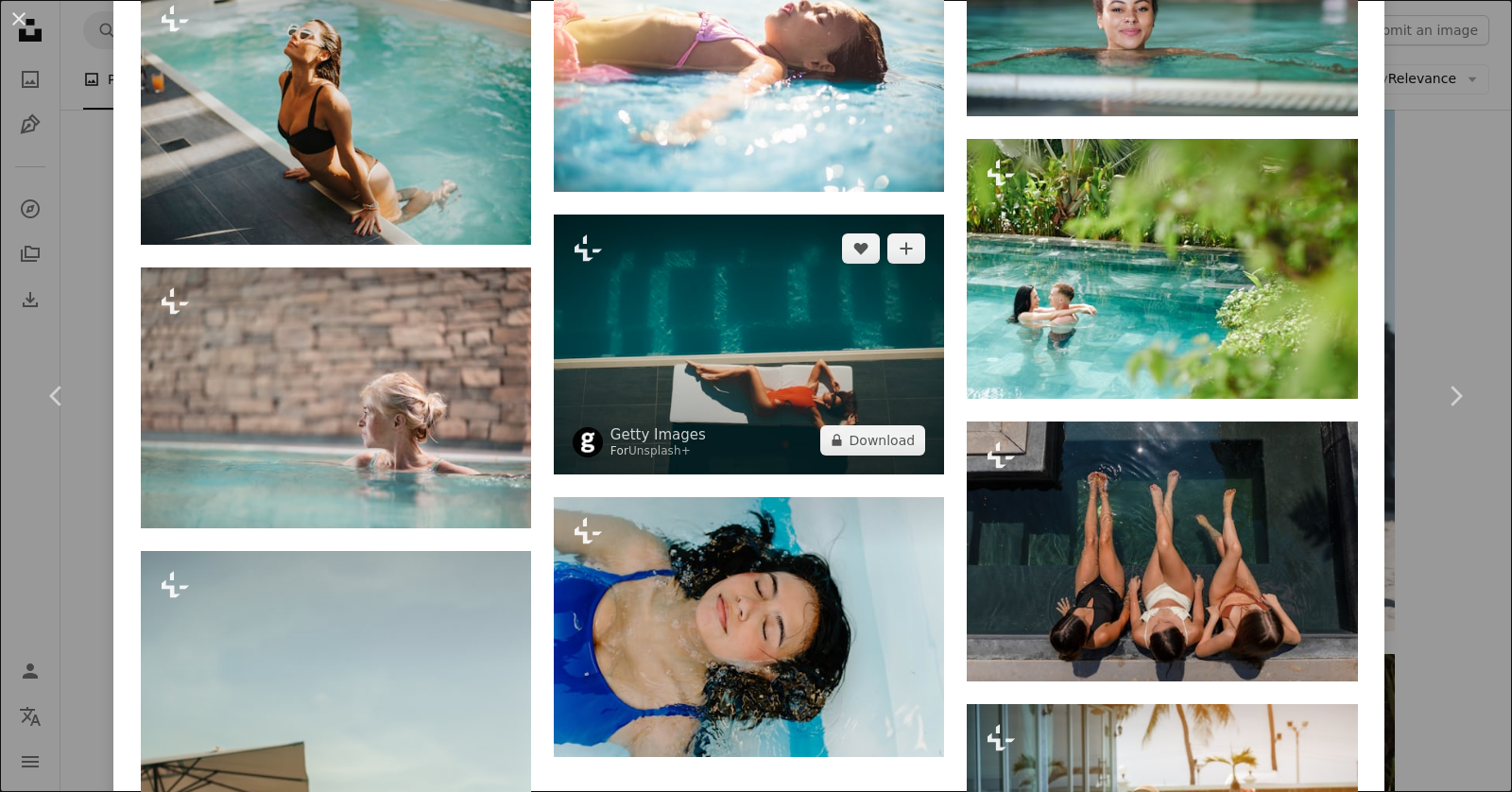
click at [729, 353] on img at bounding box center [748, 344] width 390 height 260
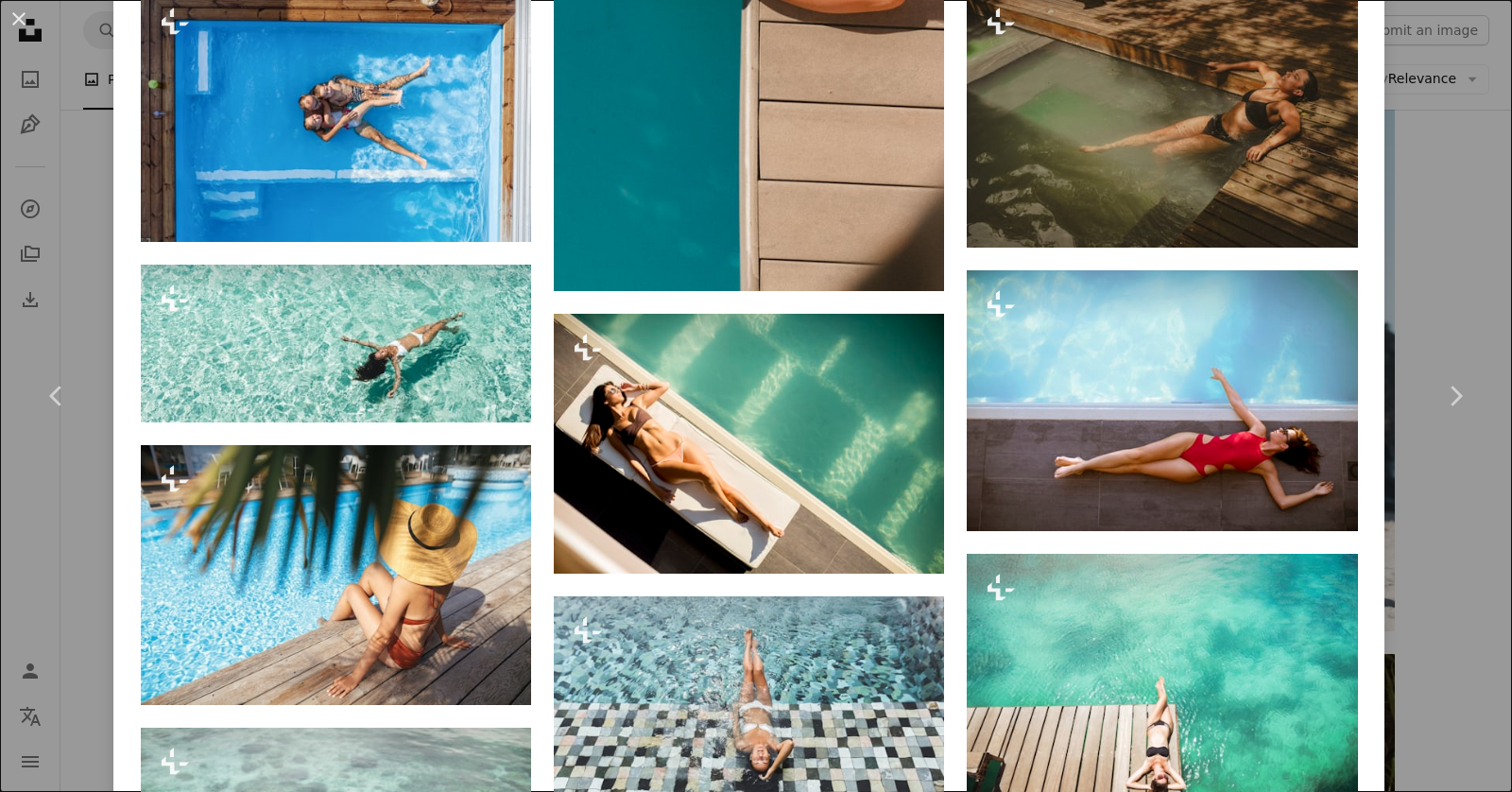
scroll to position [1345, 0]
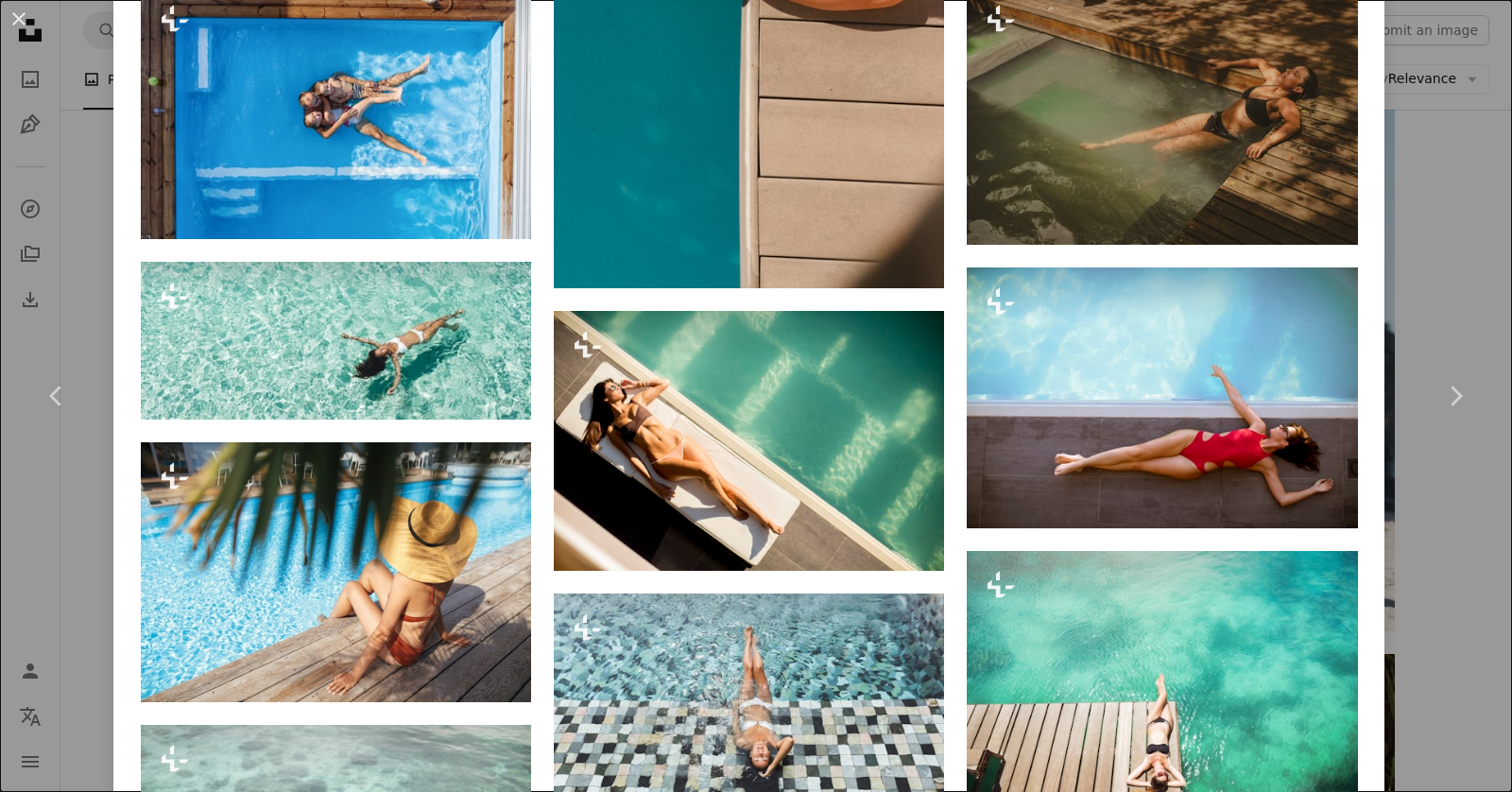
click at [1432, 271] on div "An X shape Chevron left Chevron right Getty Images For Unsplash+ A heart A plus…" at bounding box center [756, 396] width 1512 height 792
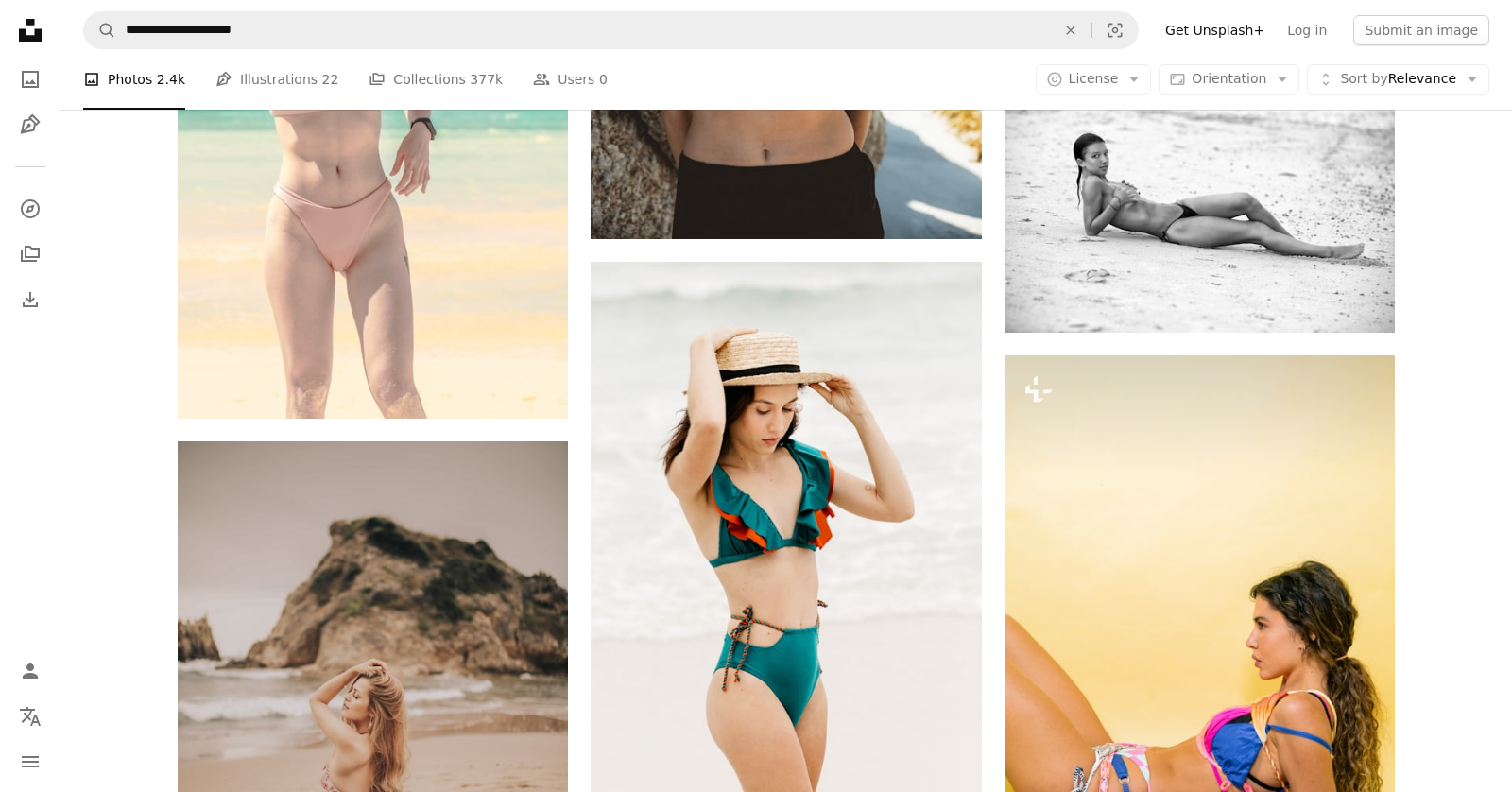
scroll to position [12885, 0]
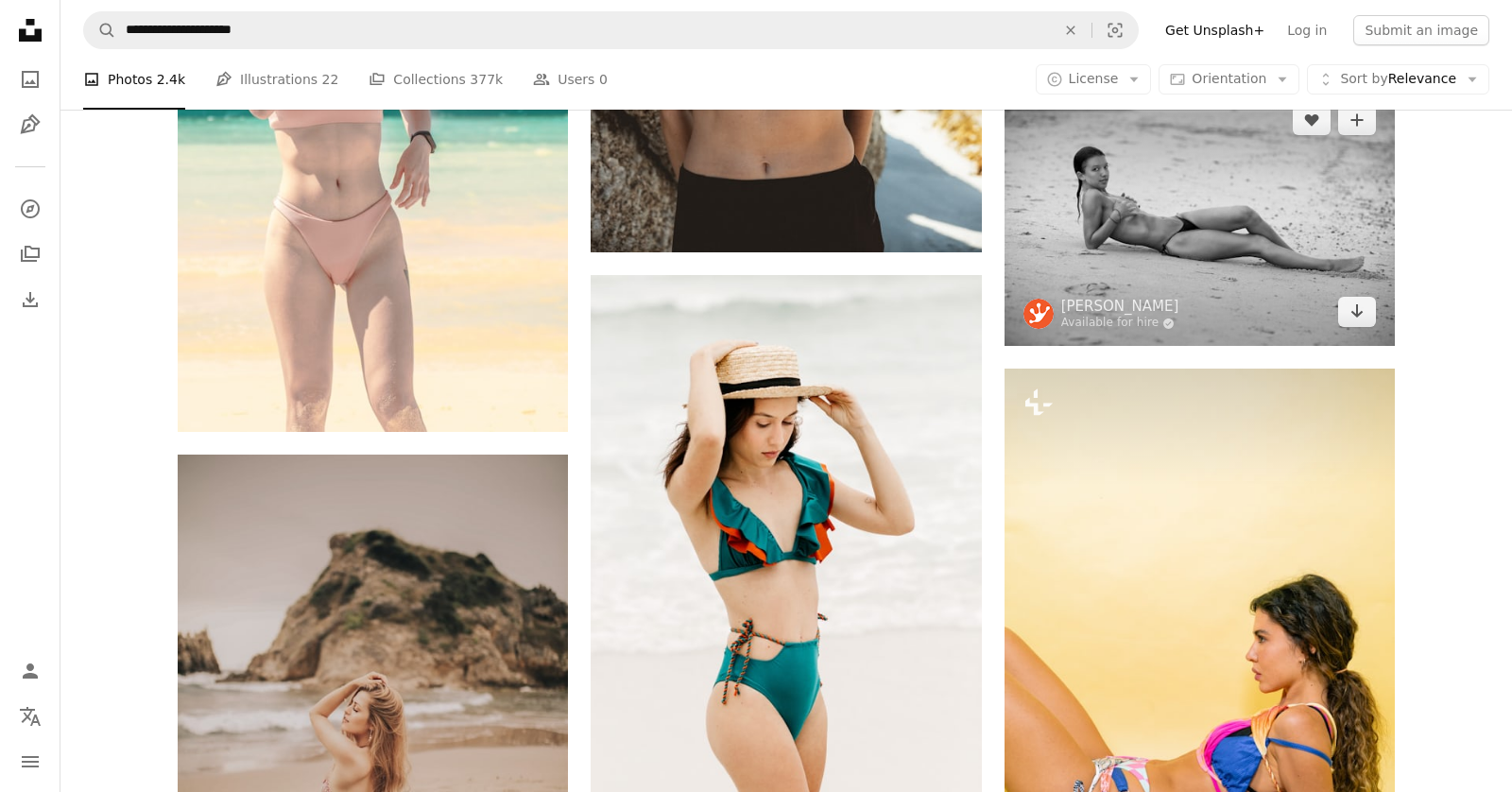
click at [1105, 223] on img at bounding box center [1199, 216] width 390 height 260
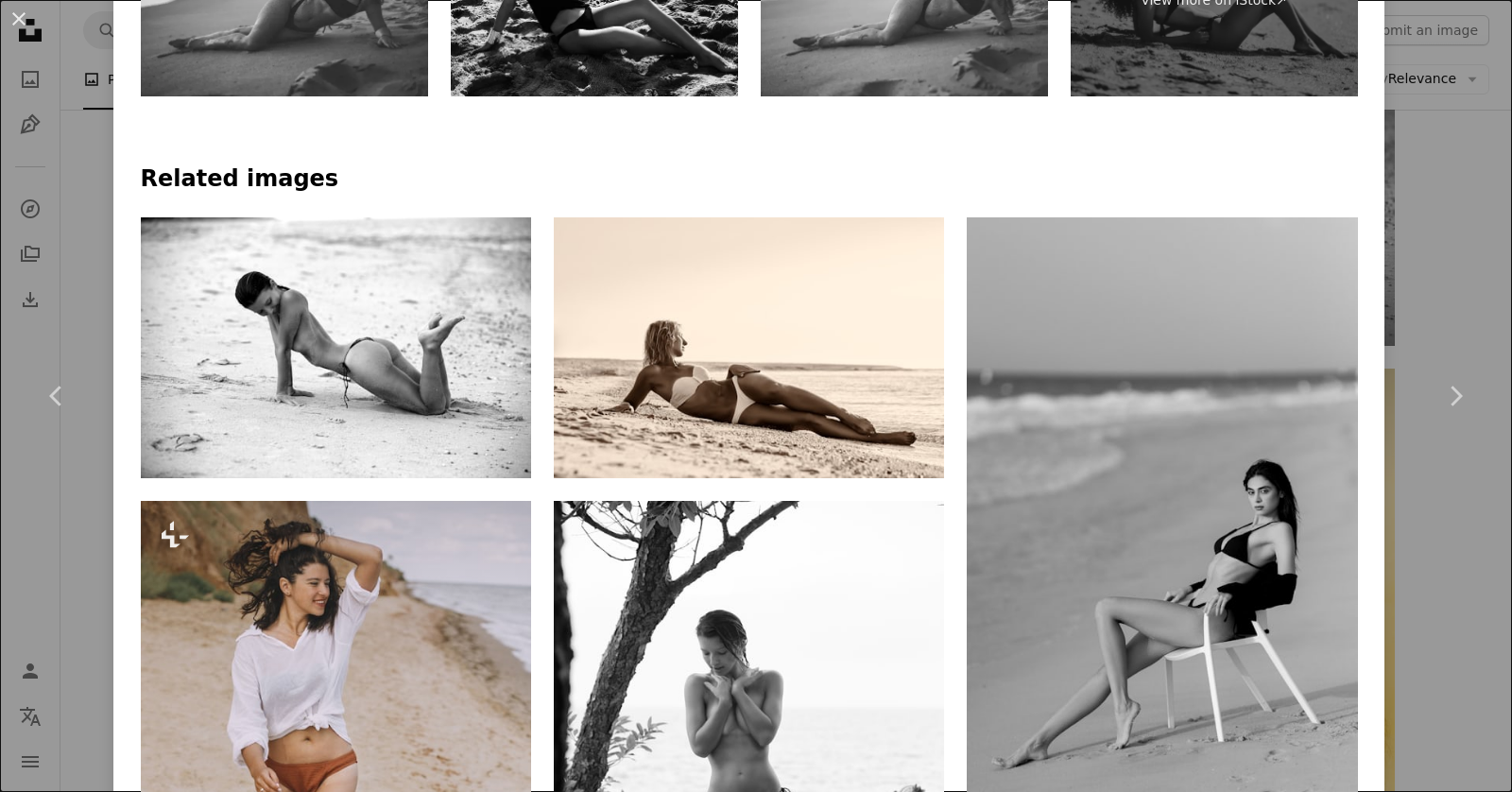
scroll to position [1224, 0]
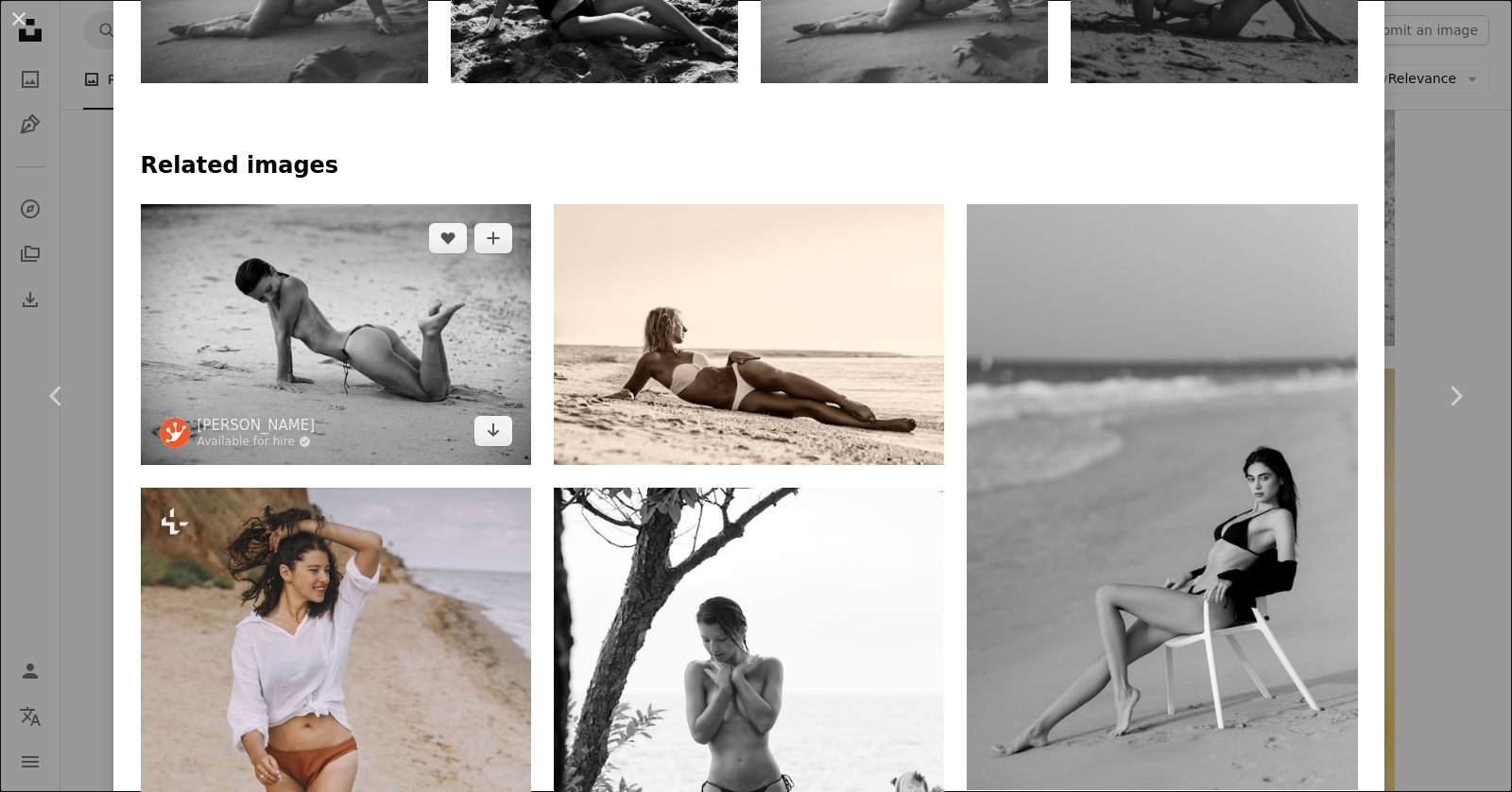
click at [478, 316] on img at bounding box center [335, 334] width 390 height 260
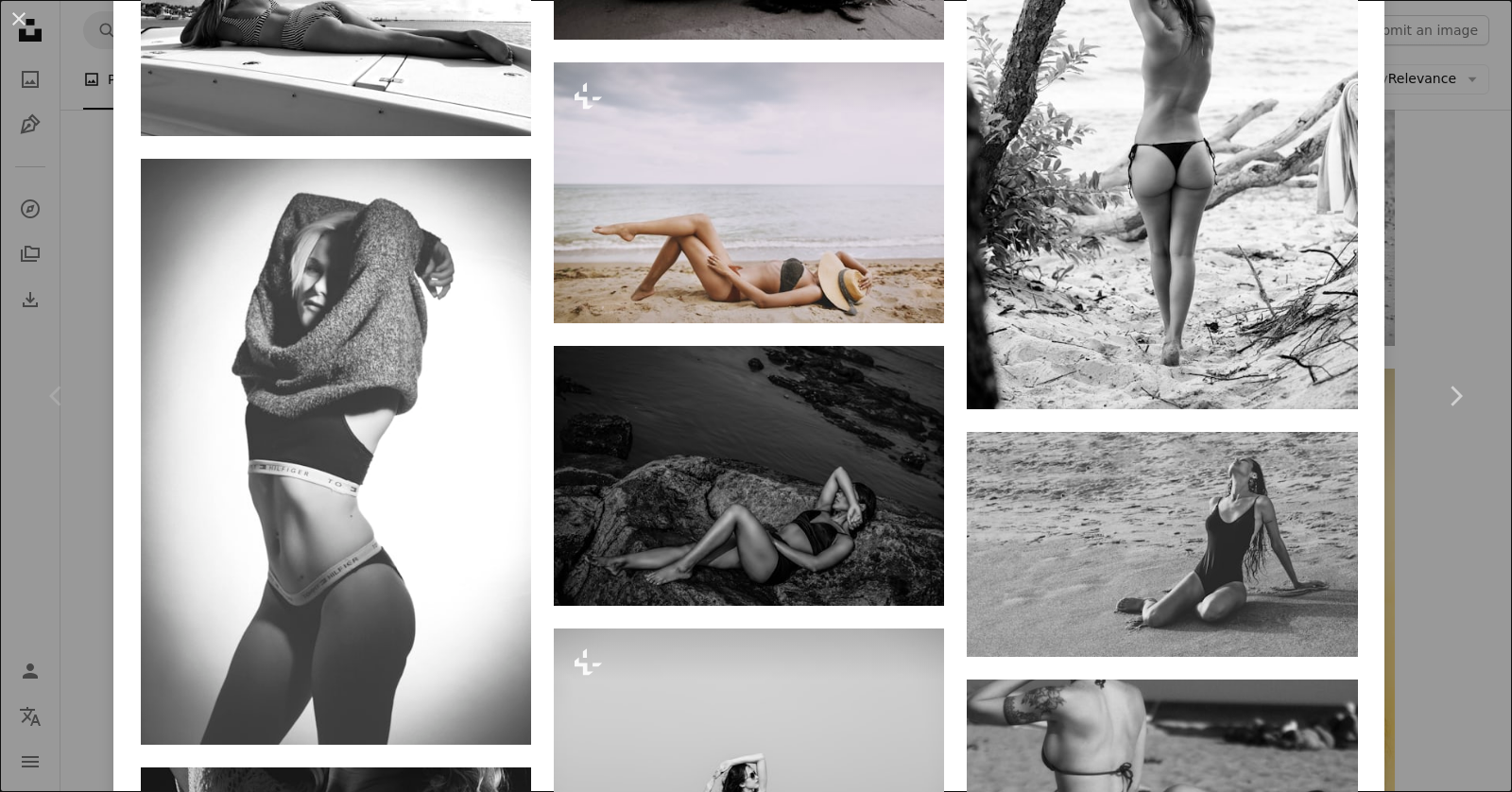
scroll to position [2729, 0]
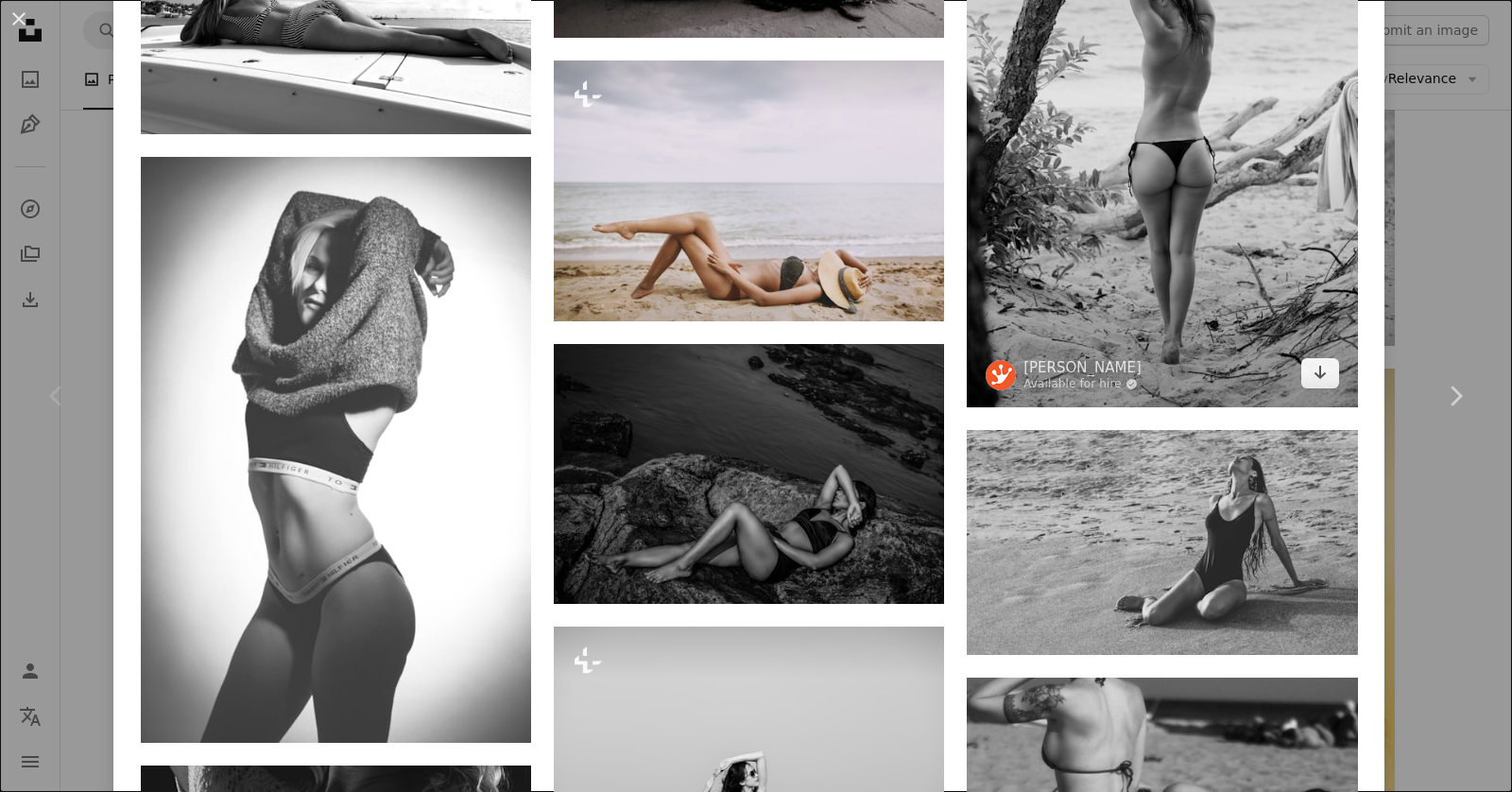
click at [1126, 225] on img at bounding box center [1162, 114] width 390 height 586
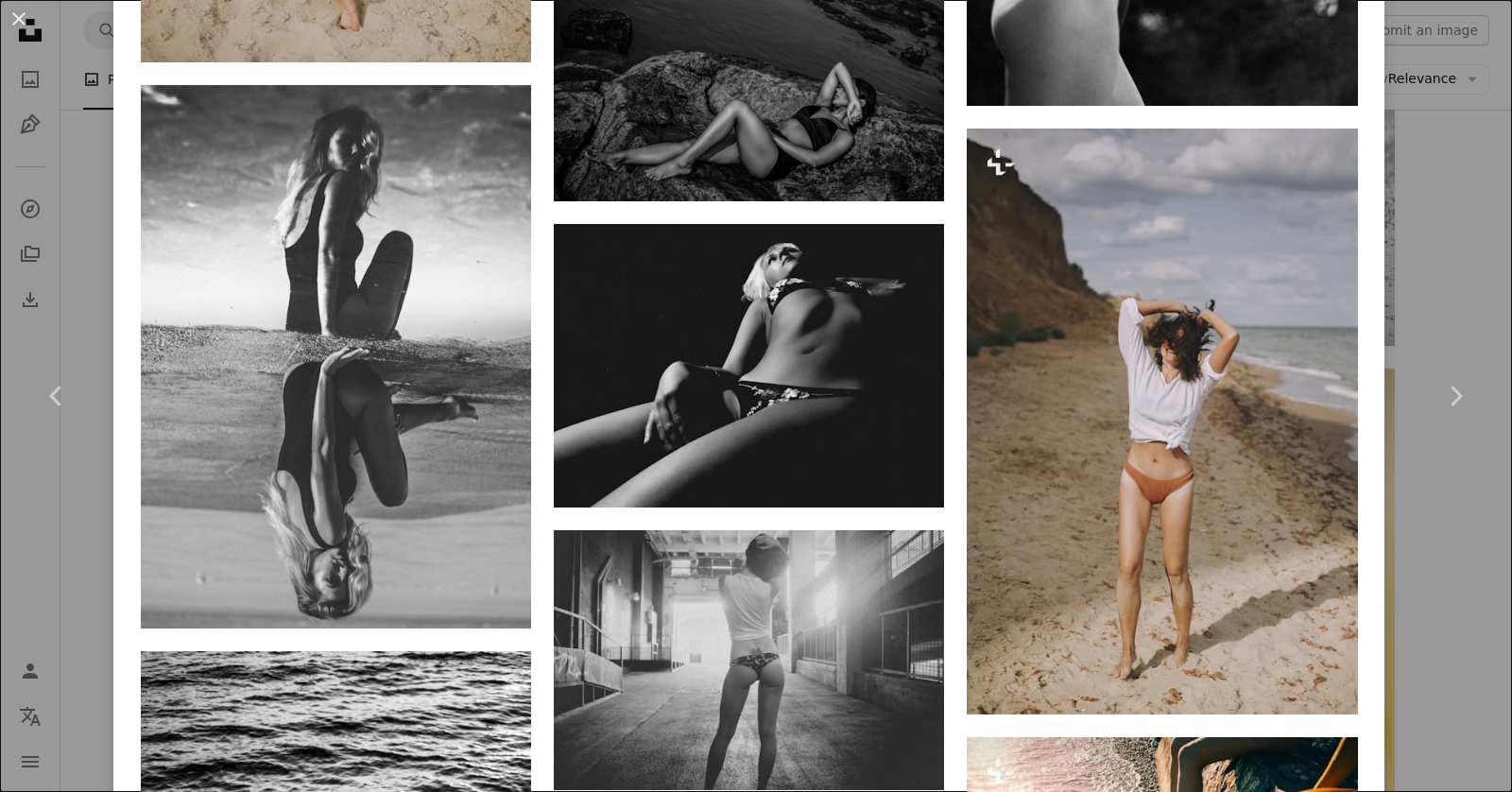
scroll to position [4629, 0]
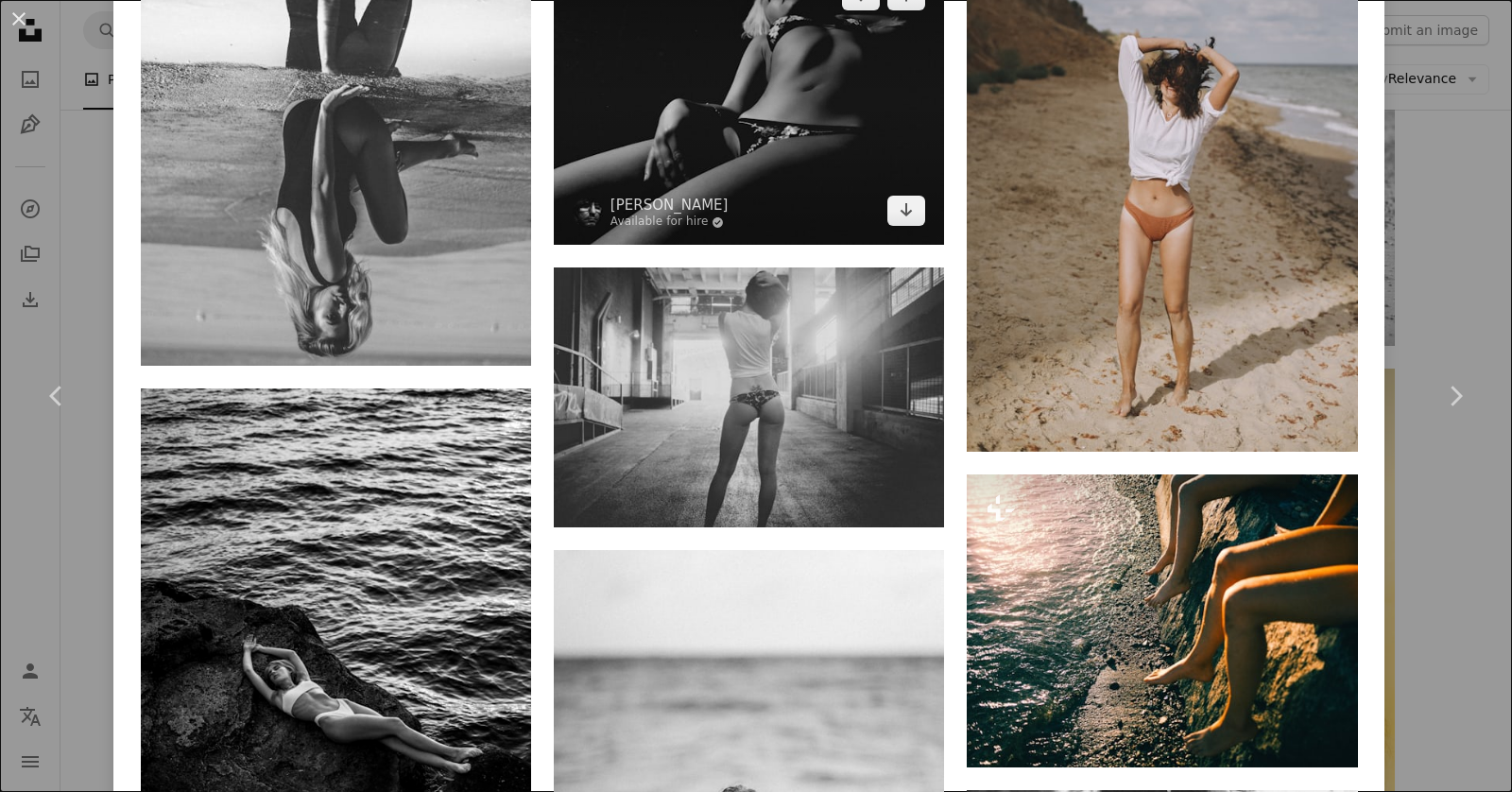
click at [873, 110] on img at bounding box center [748, 102] width 390 height 284
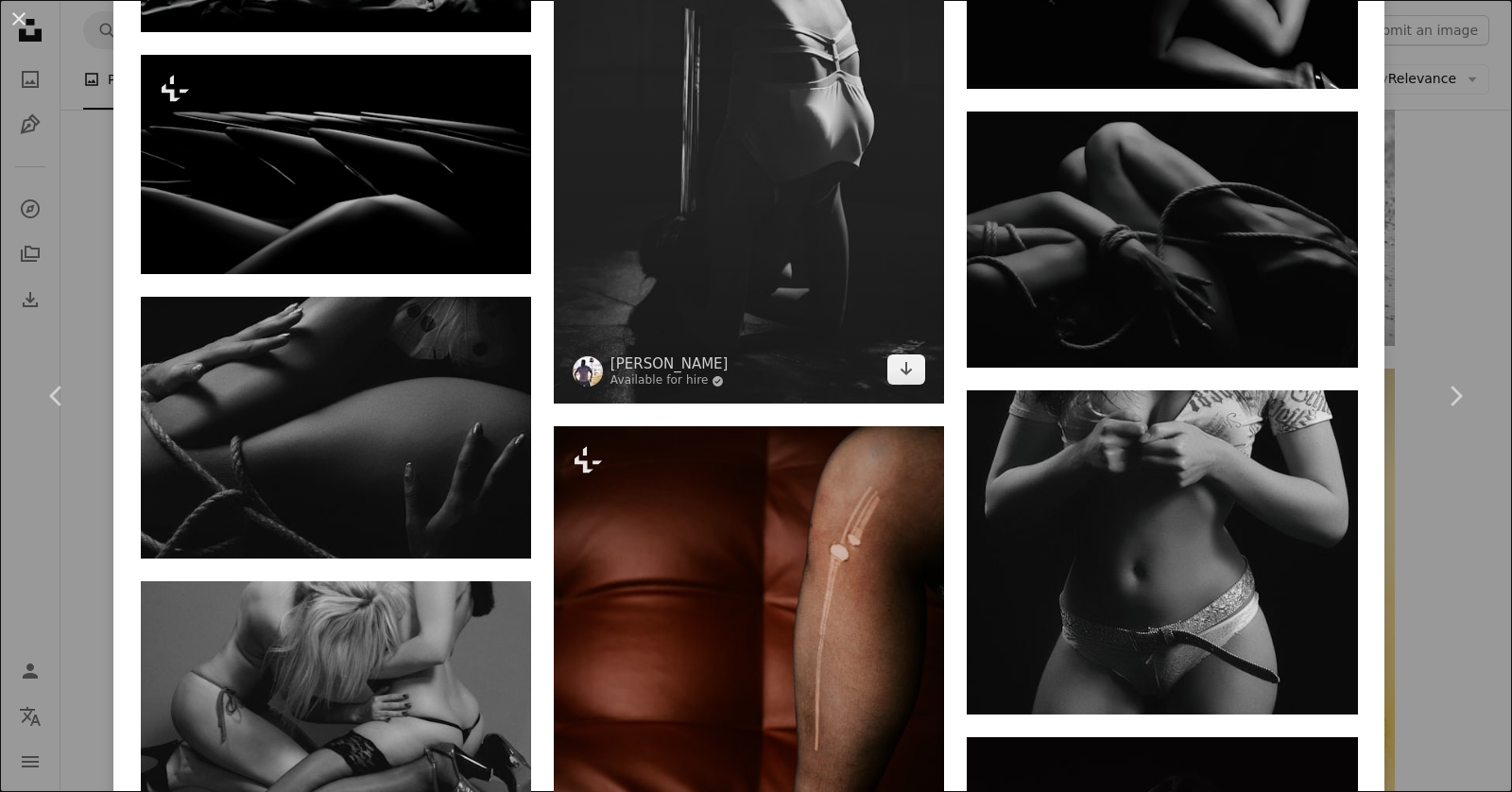
scroll to position [1616, 0]
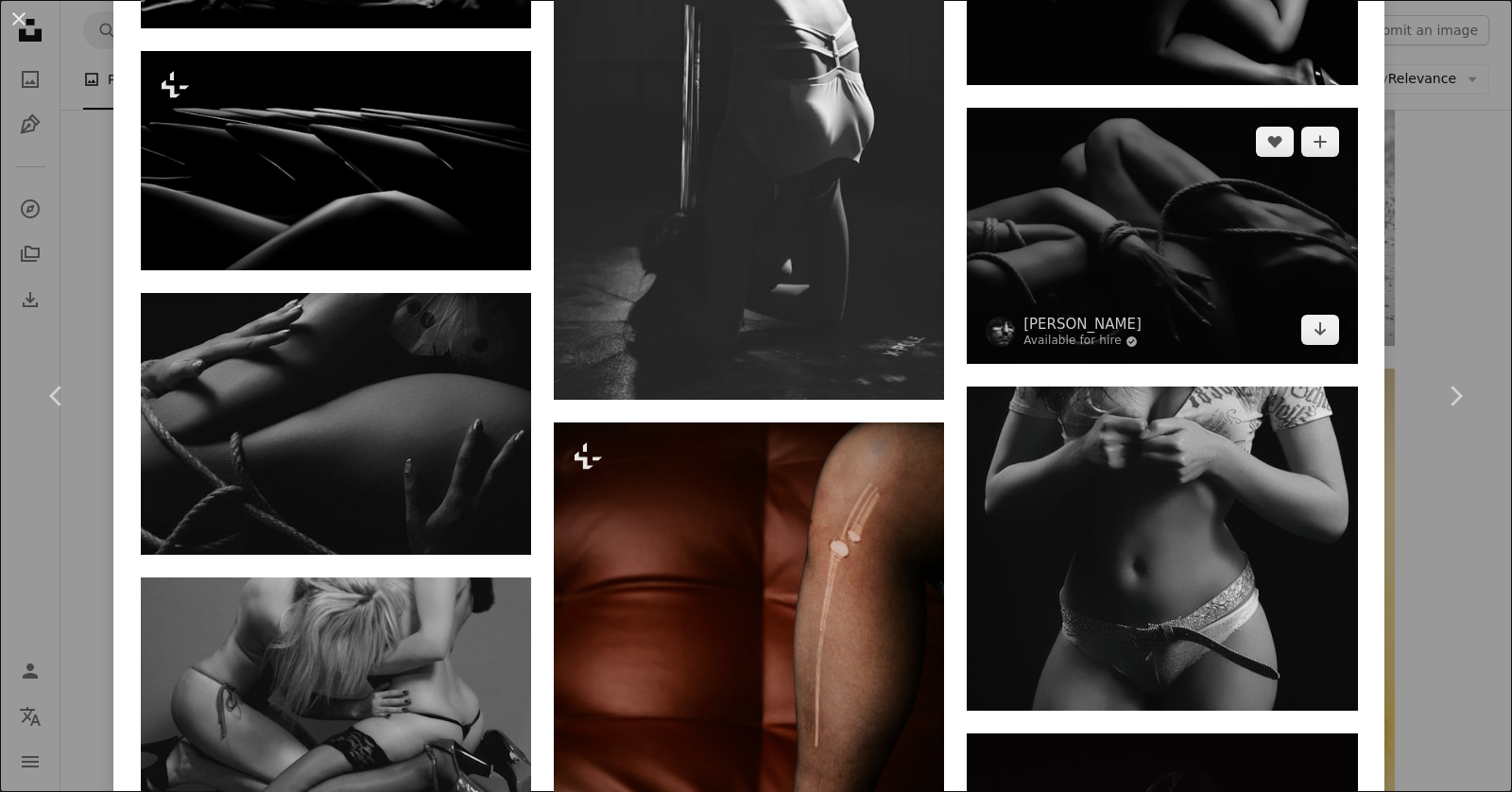
click at [1068, 241] on img at bounding box center [1162, 236] width 390 height 256
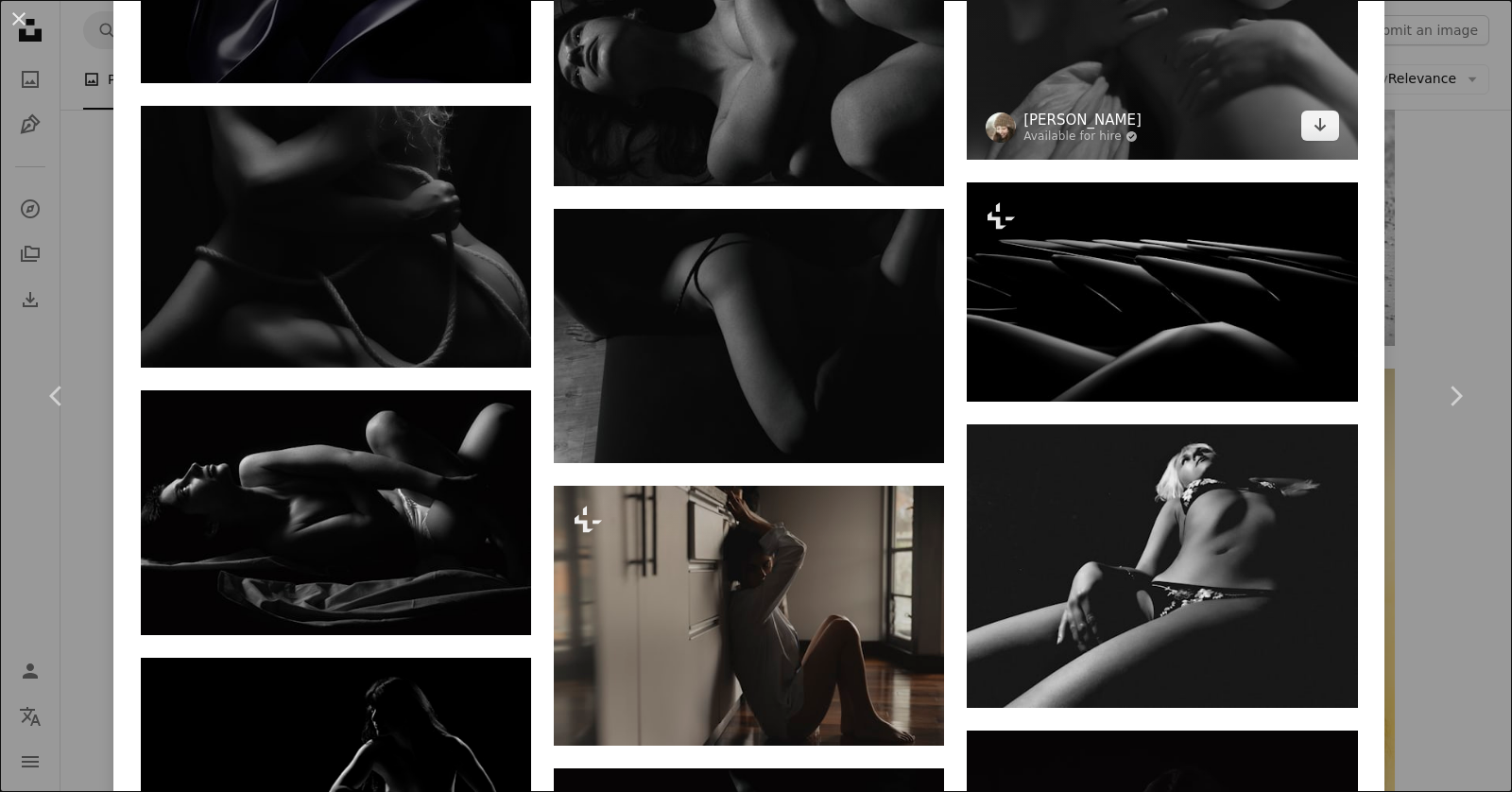
scroll to position [1857, 0]
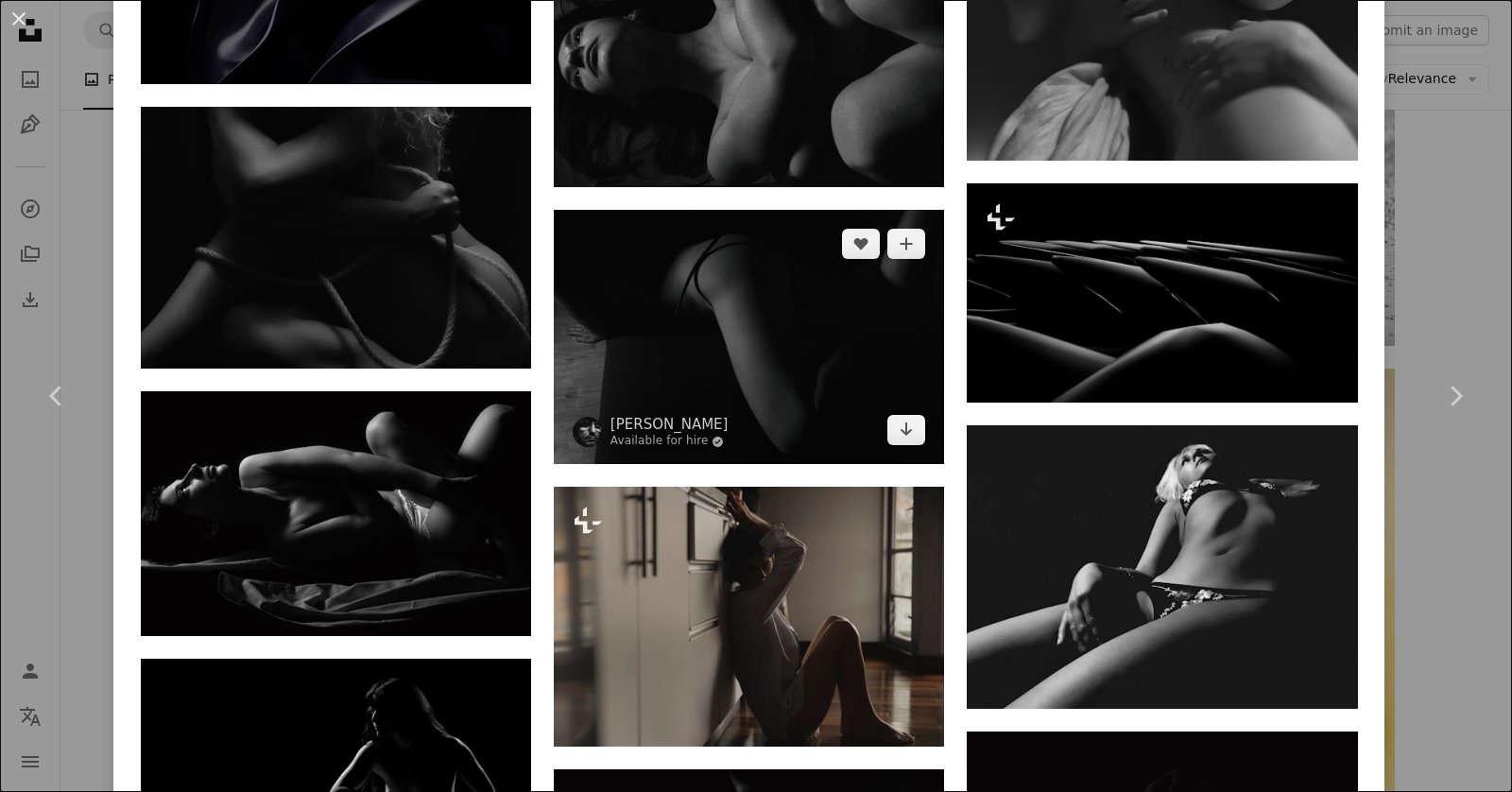
click at [808, 343] on img at bounding box center [748, 337] width 390 height 254
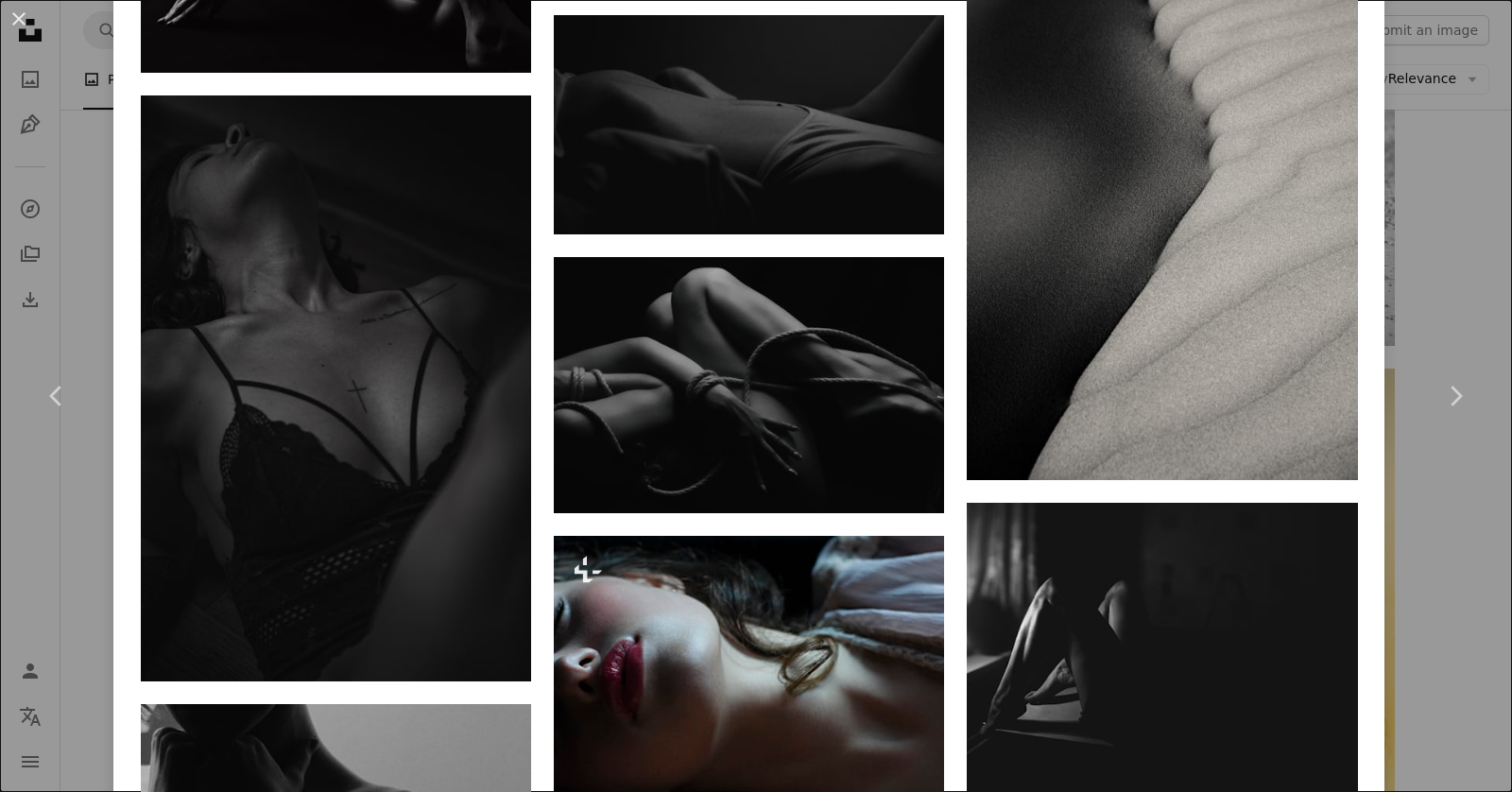
scroll to position [3931, 0]
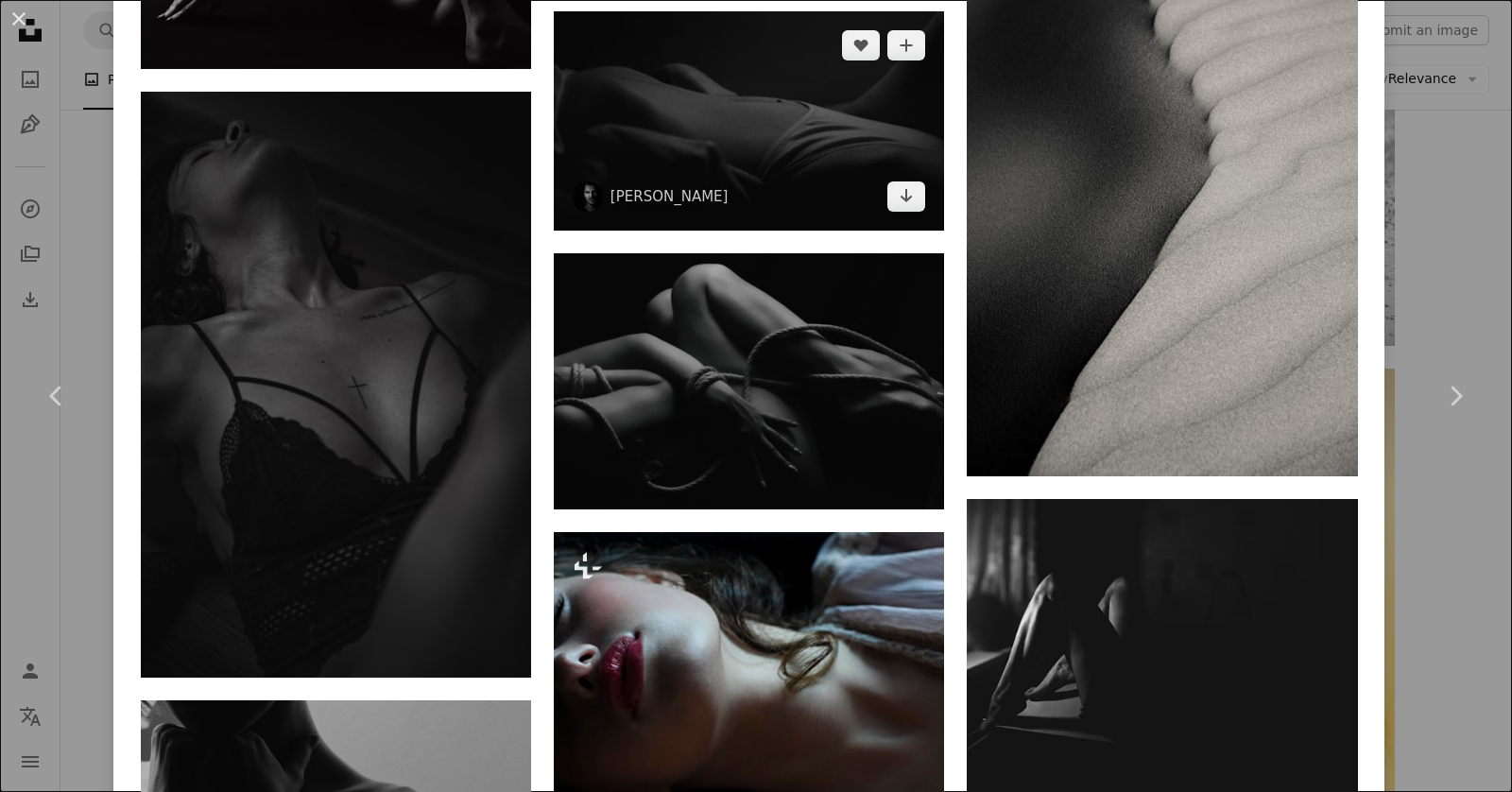
click at [781, 117] on img at bounding box center [748, 120] width 390 height 219
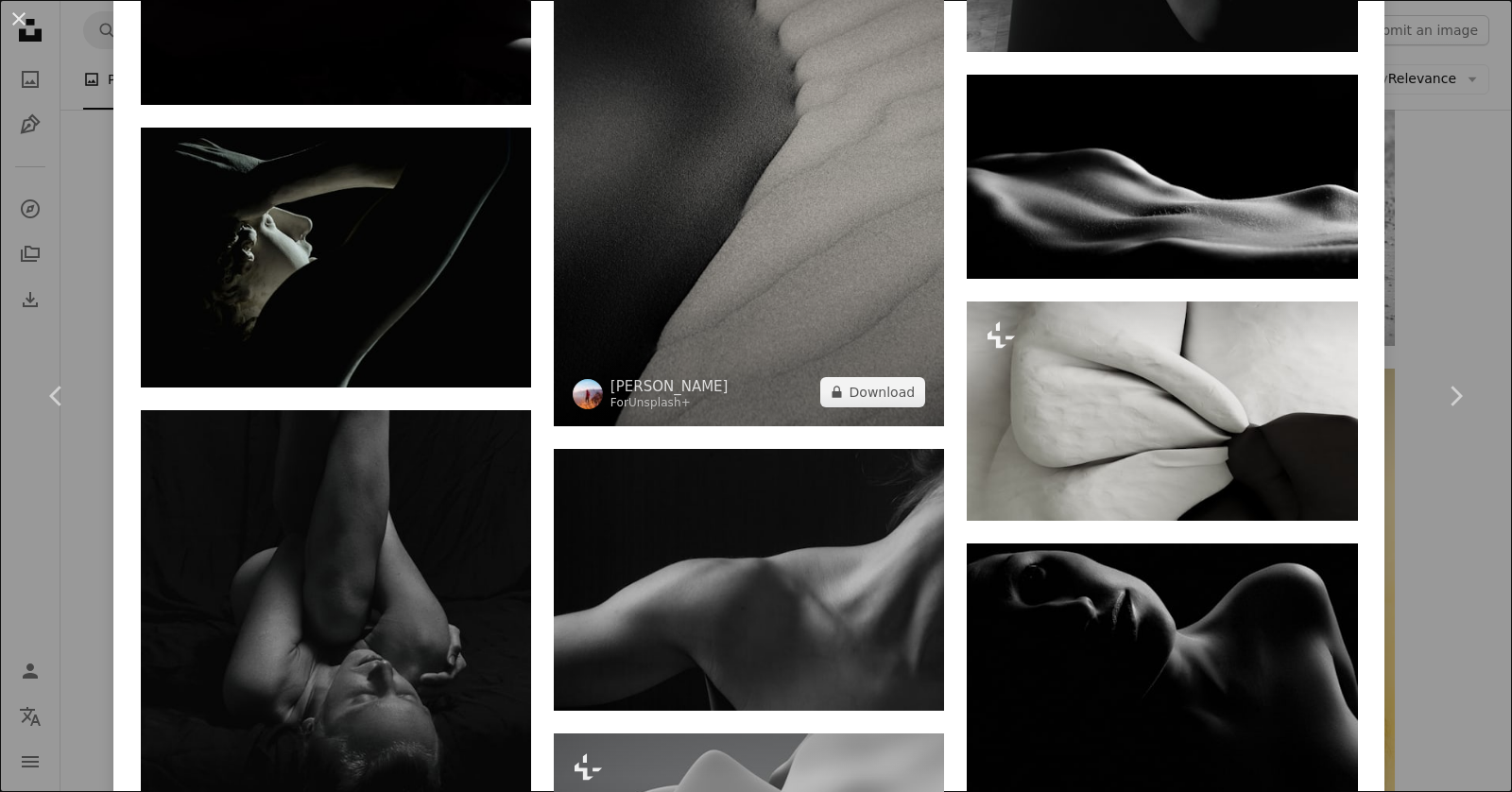
scroll to position [2053, 0]
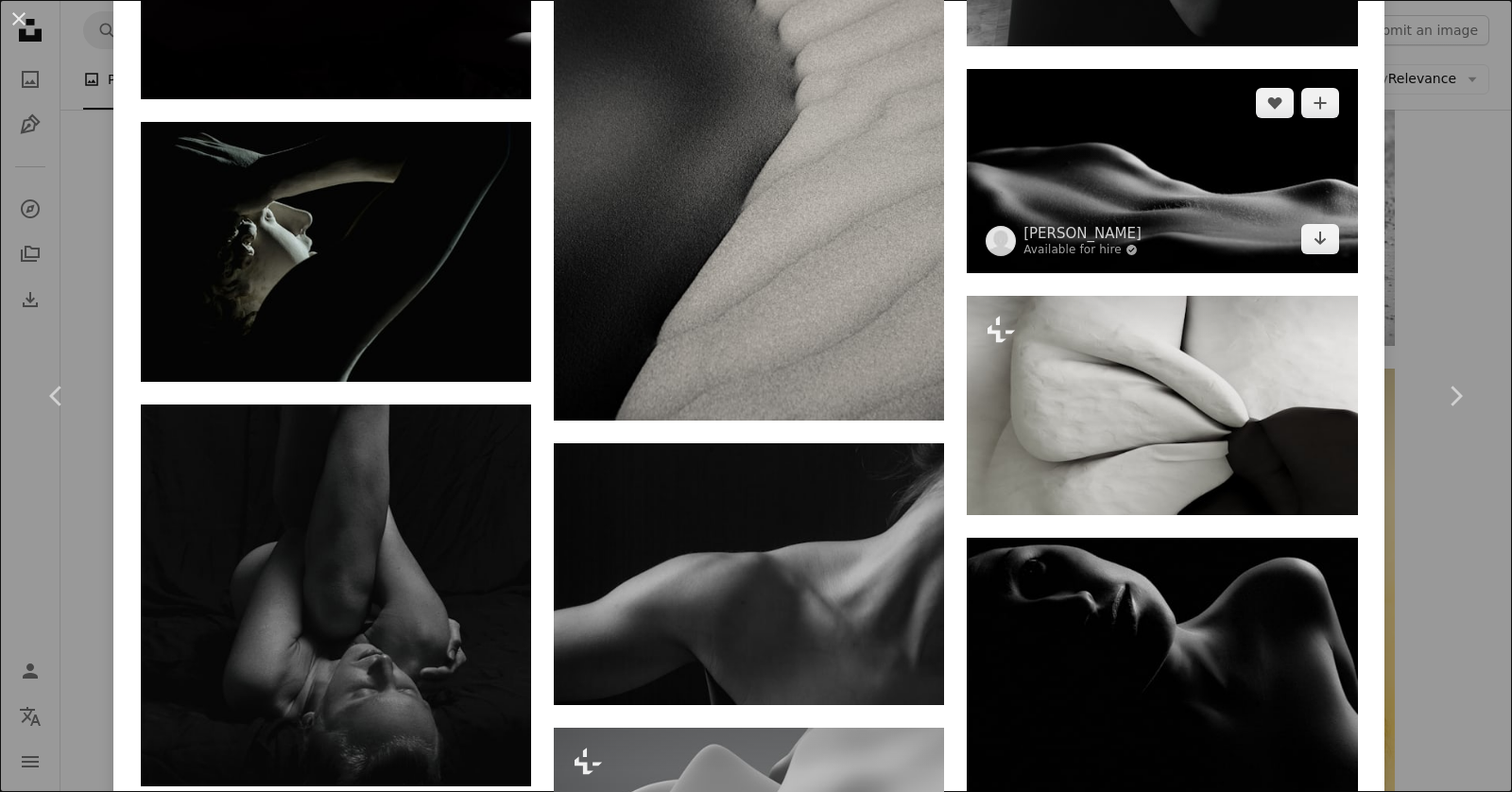
click at [1061, 195] on img at bounding box center [1162, 171] width 390 height 204
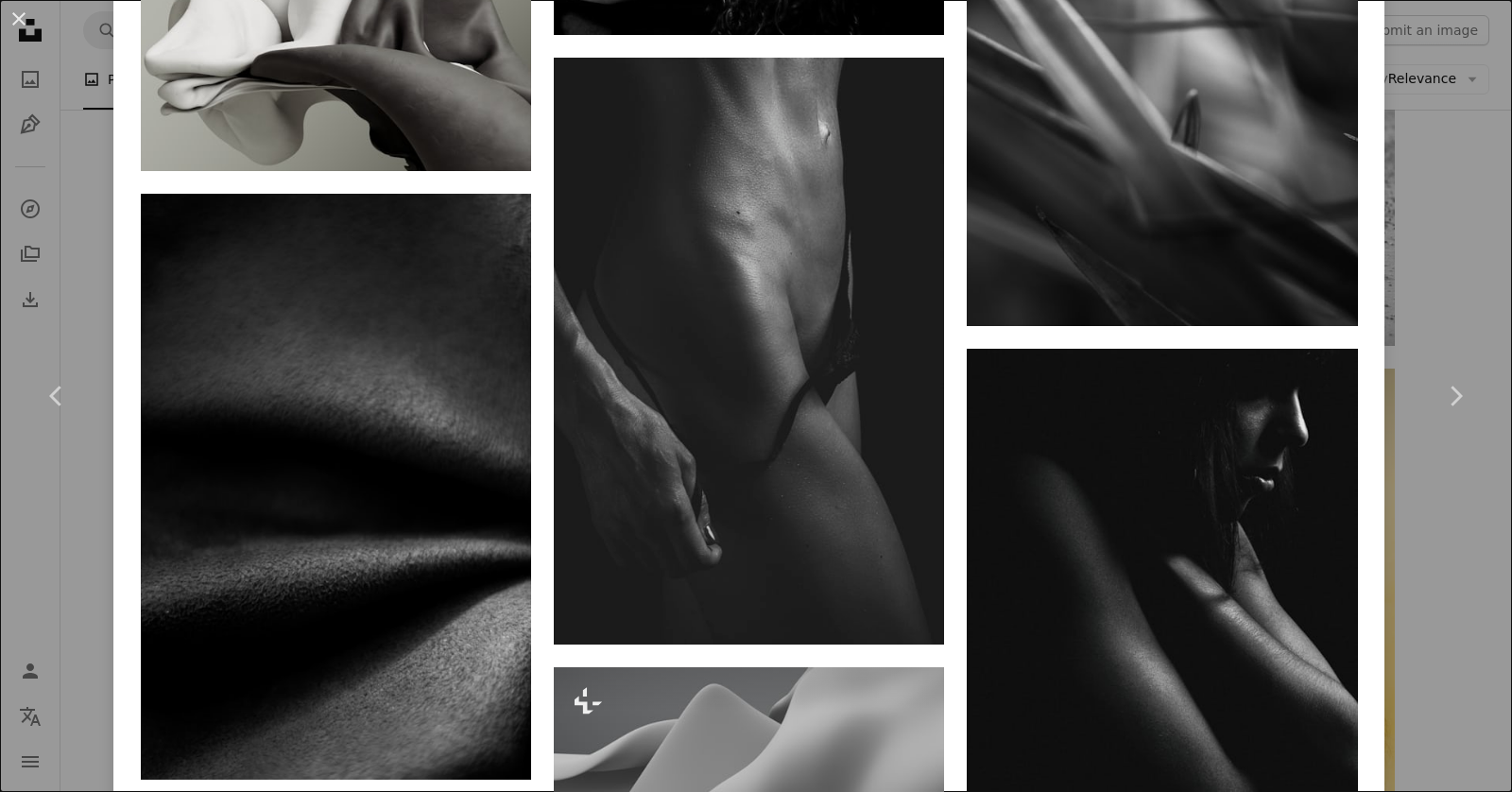
scroll to position [5370, 0]
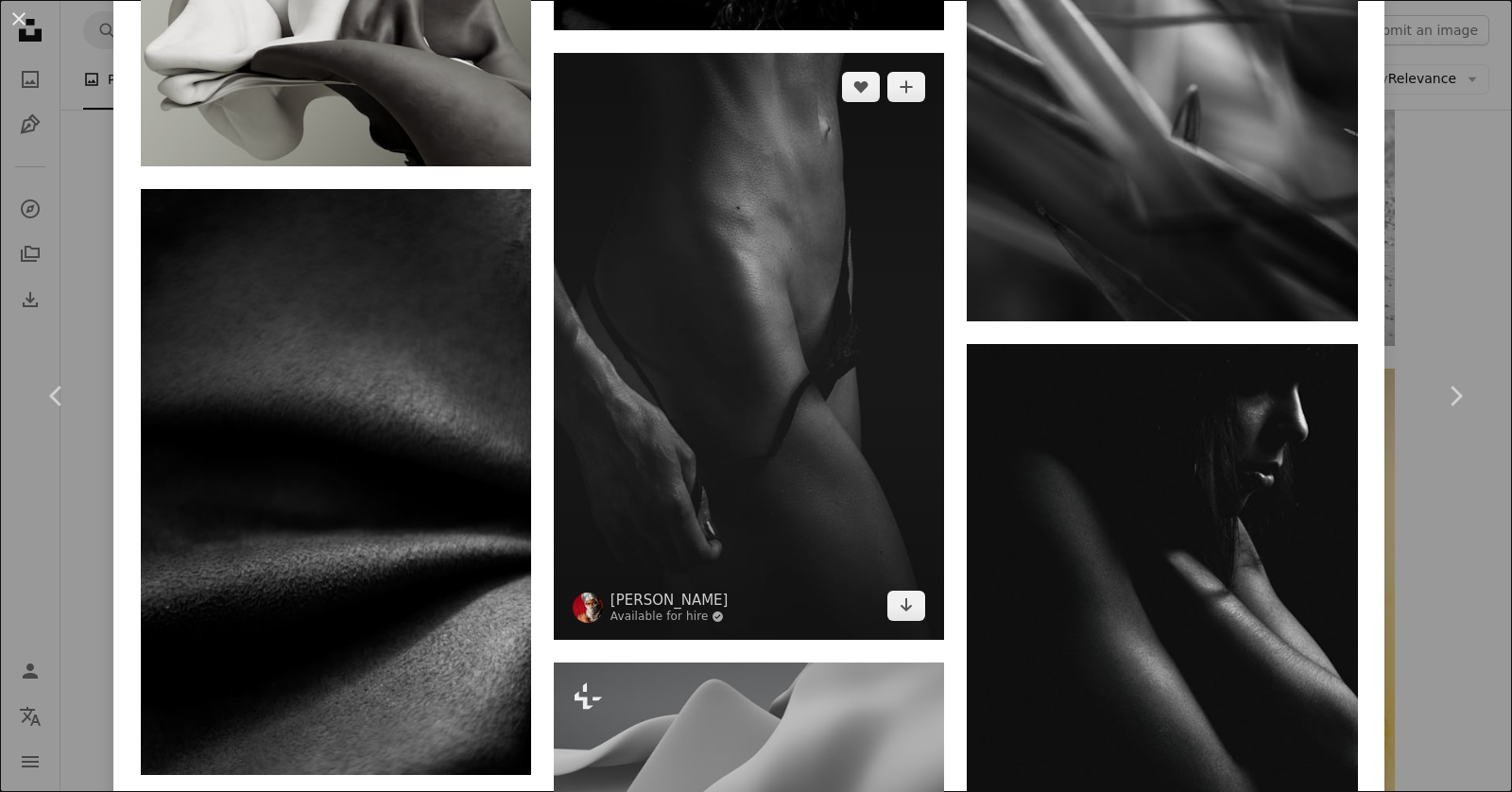
click at [791, 315] on img at bounding box center [748, 346] width 390 height 587
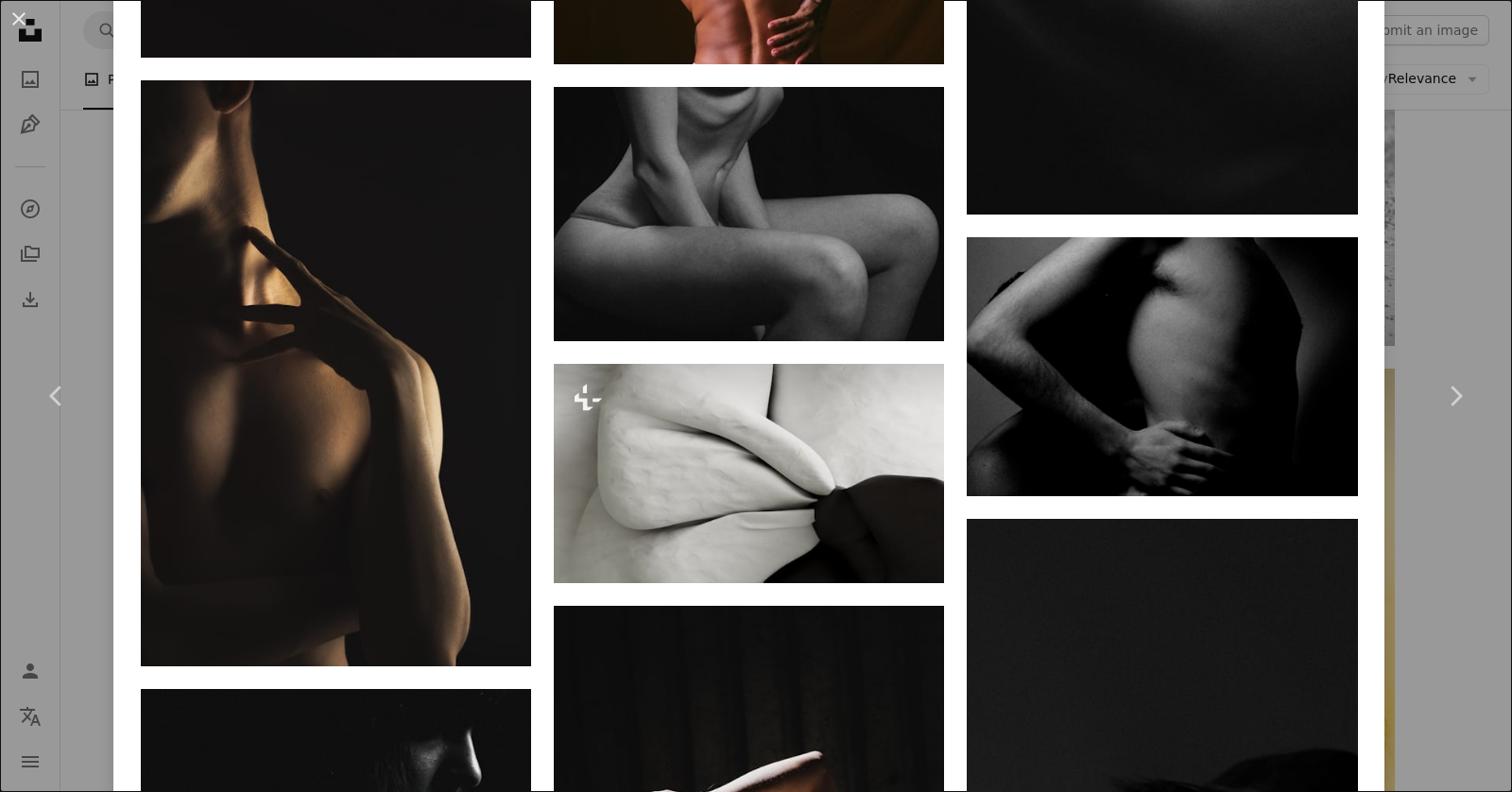
scroll to position [6822, 0]
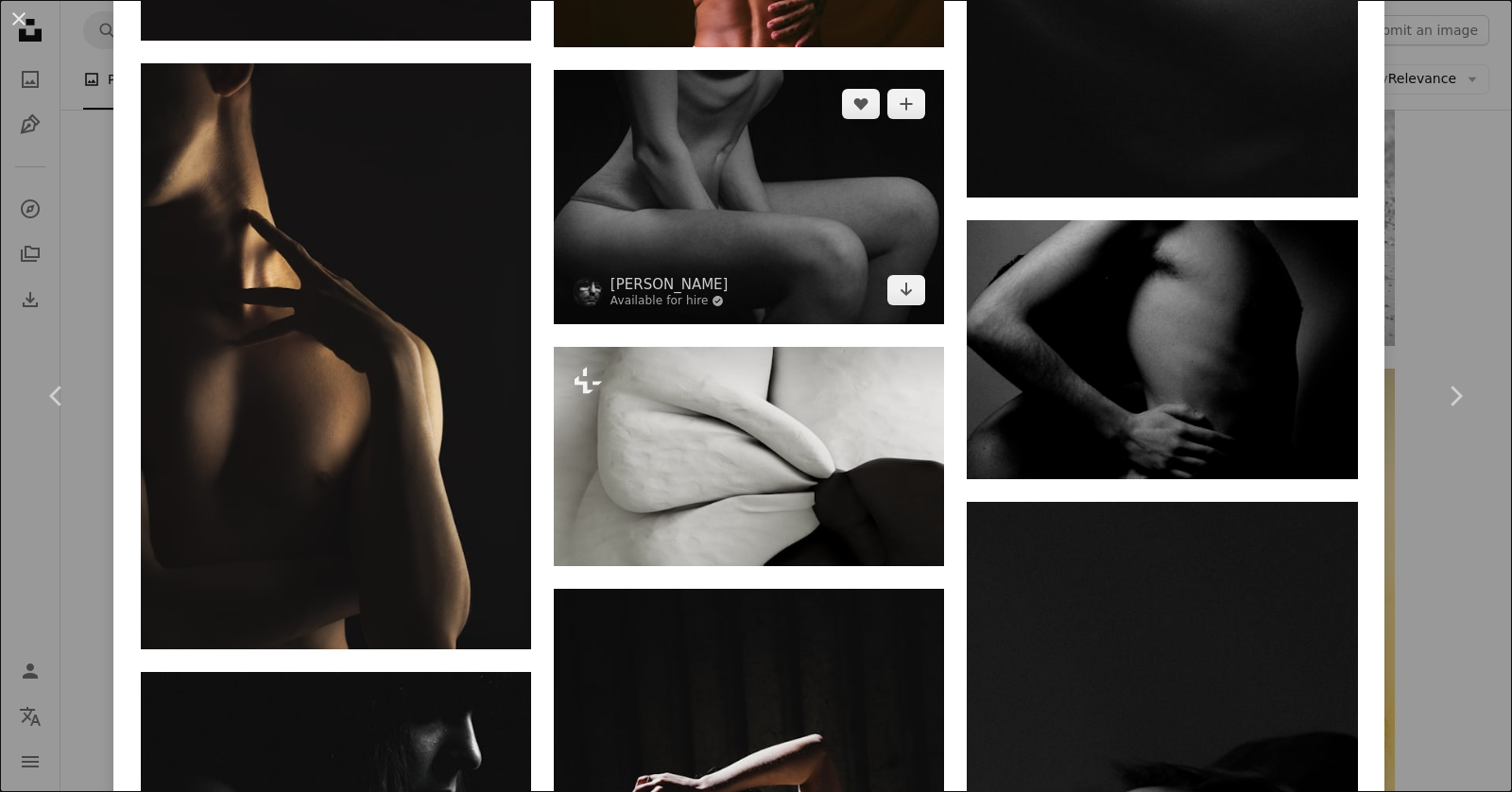
click at [798, 229] on img at bounding box center [748, 197] width 390 height 254
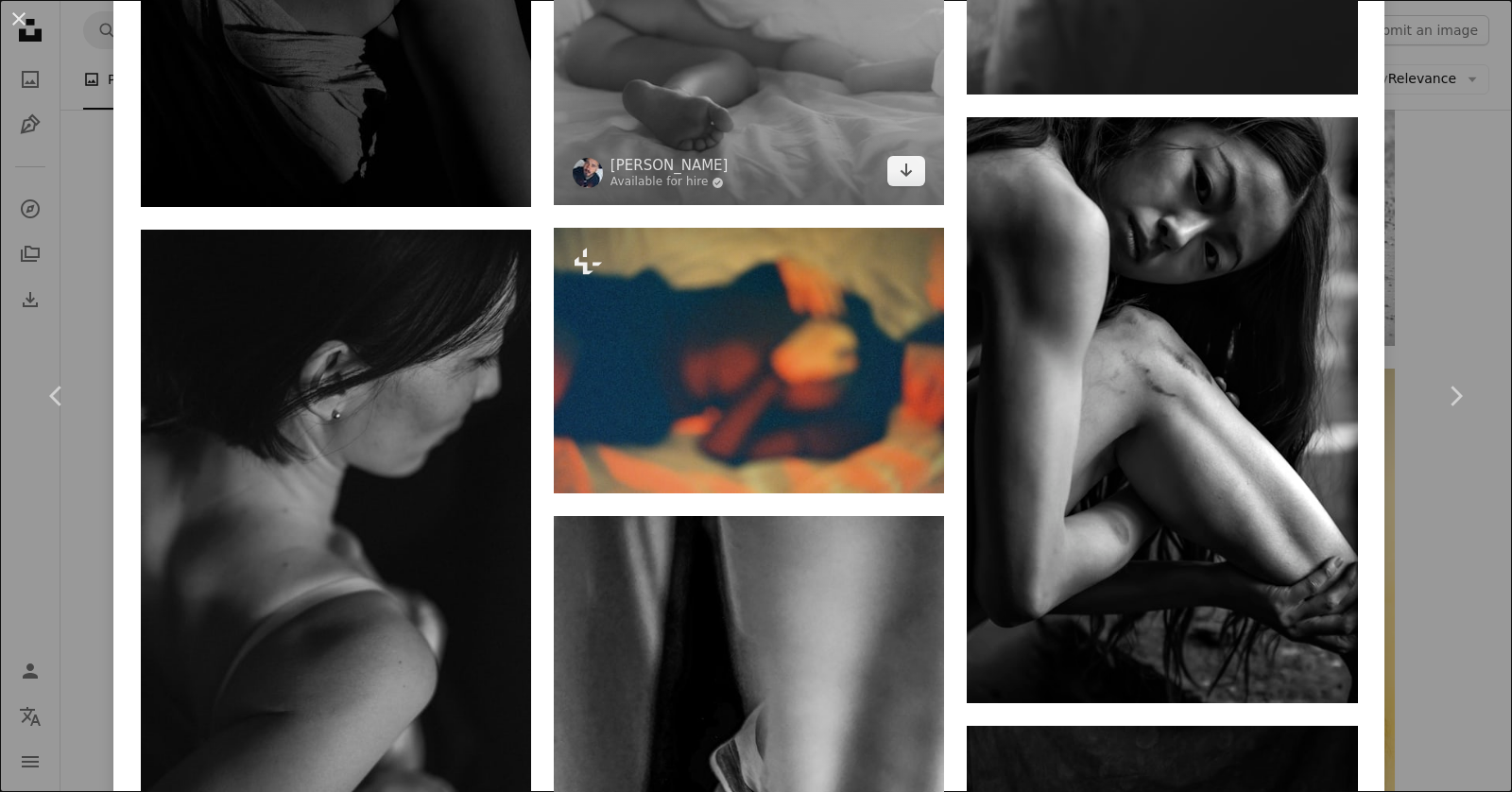
scroll to position [18800, 0]
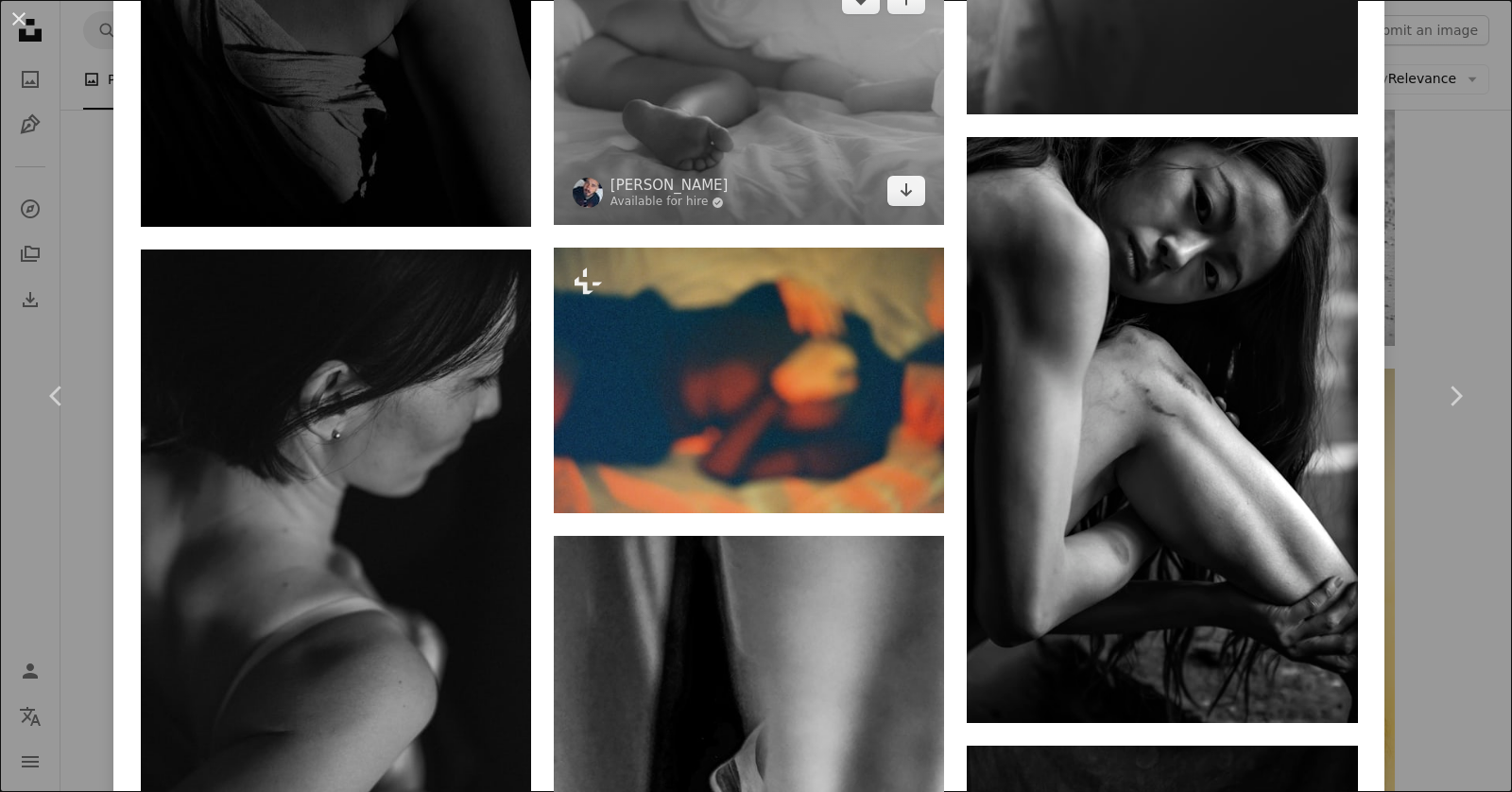
click at [794, 105] on img at bounding box center [748, 95] width 390 height 260
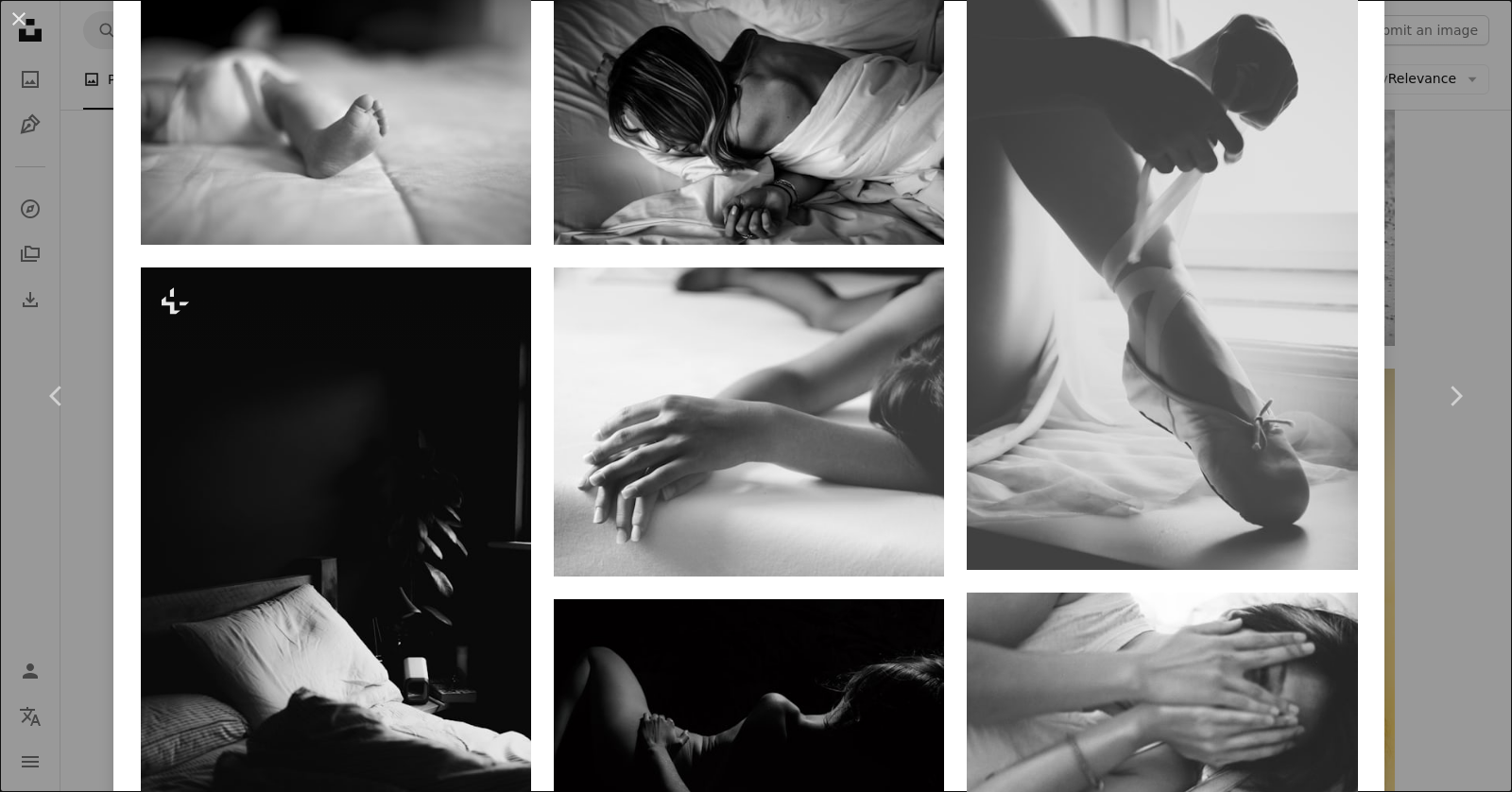
scroll to position [1442, 0]
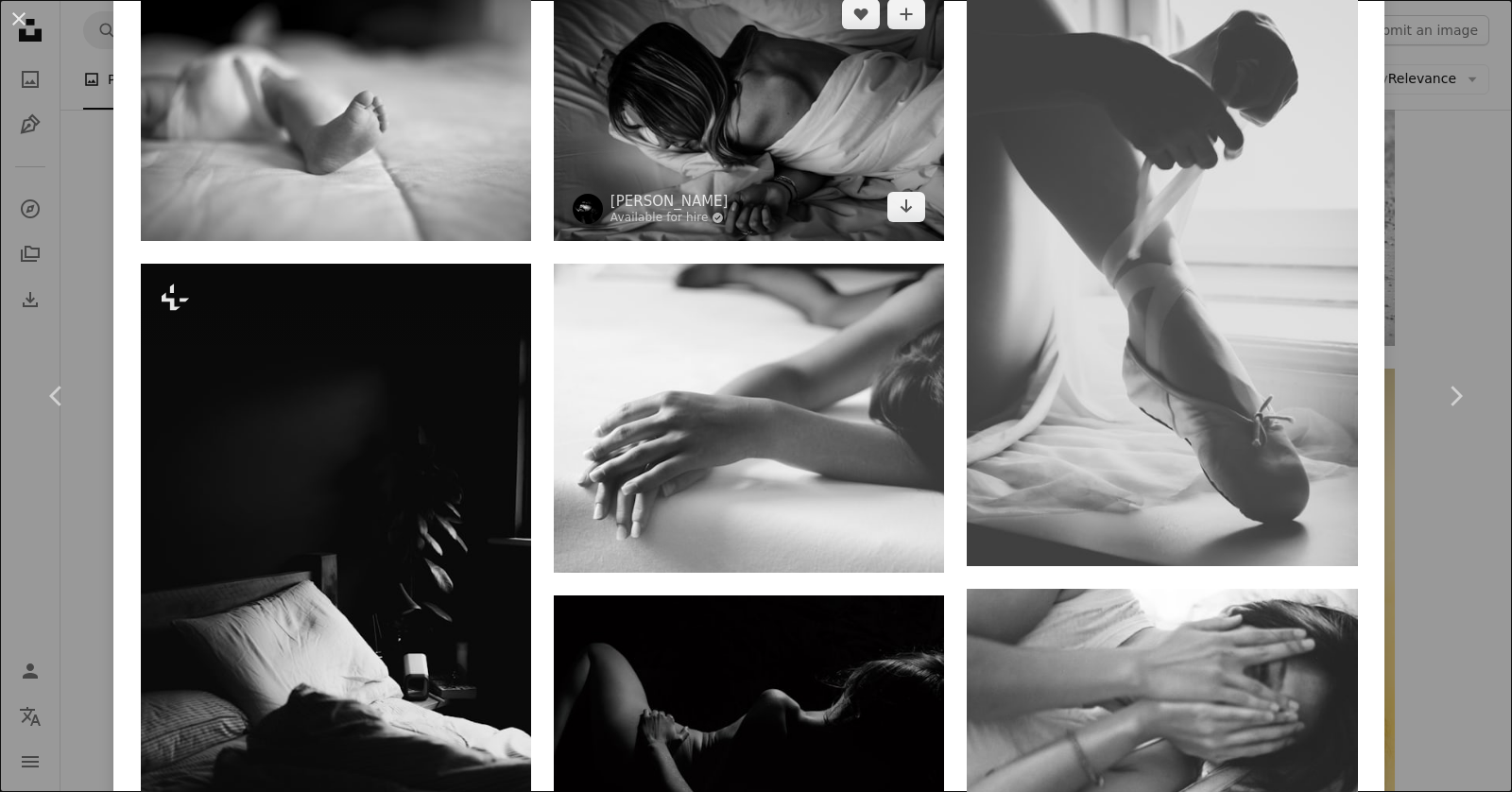
click at [738, 128] on img at bounding box center [748, 110] width 390 height 260
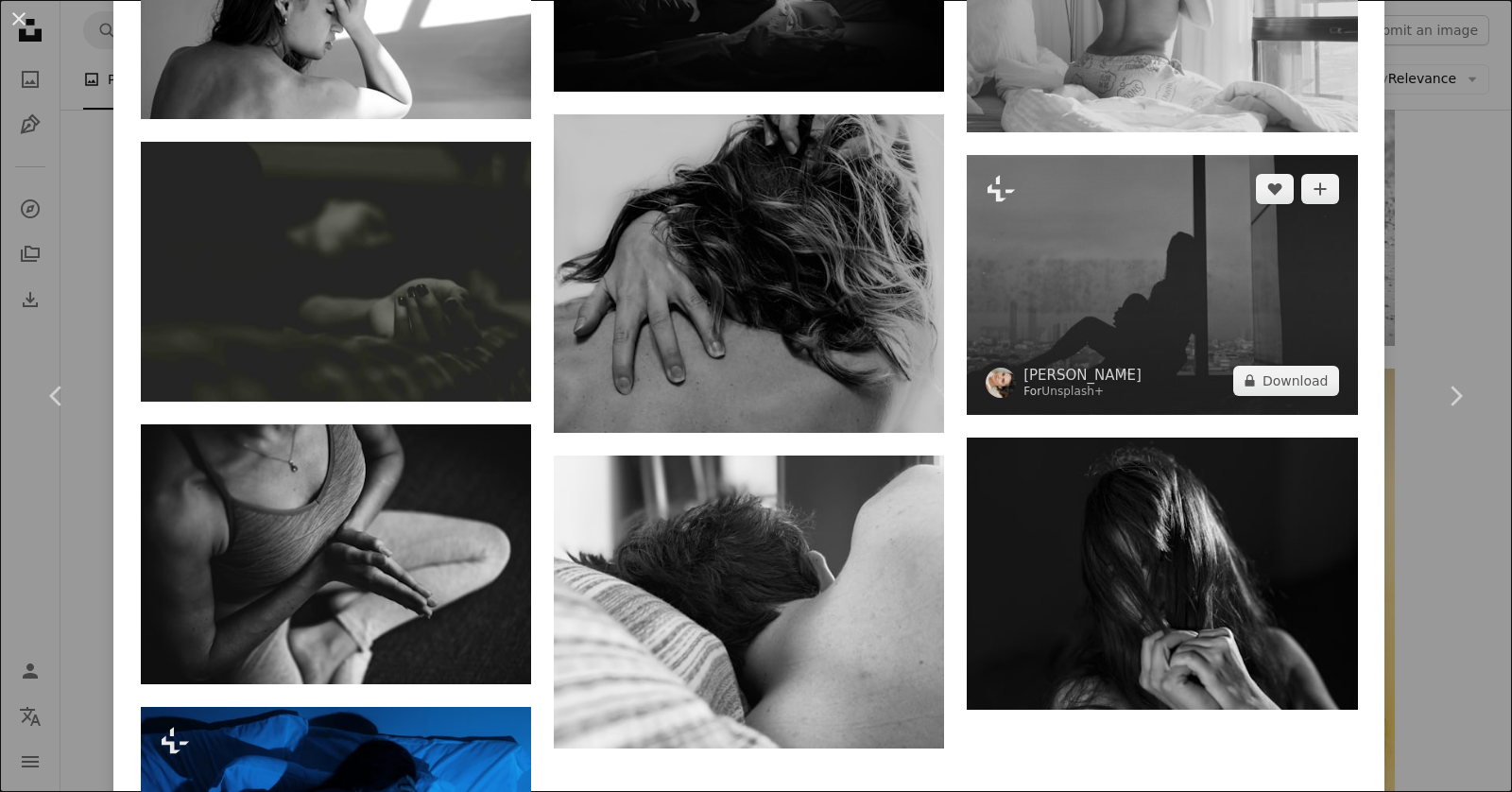
scroll to position [2683, 0]
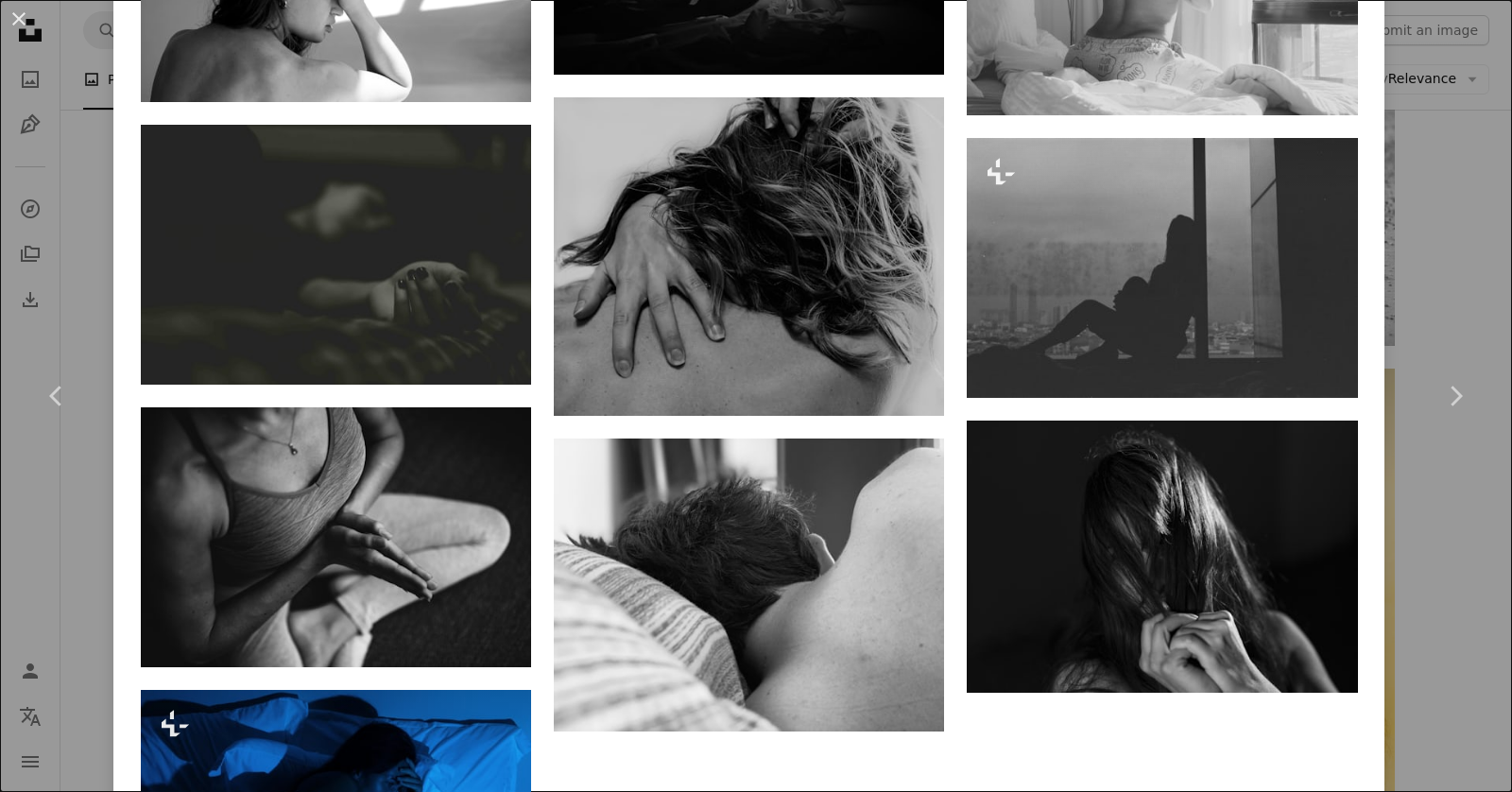
click at [1452, 192] on div "An X shape Chevron left Chevron right [PERSON_NAME] Available for hire A checkm…" at bounding box center [756, 396] width 1512 height 792
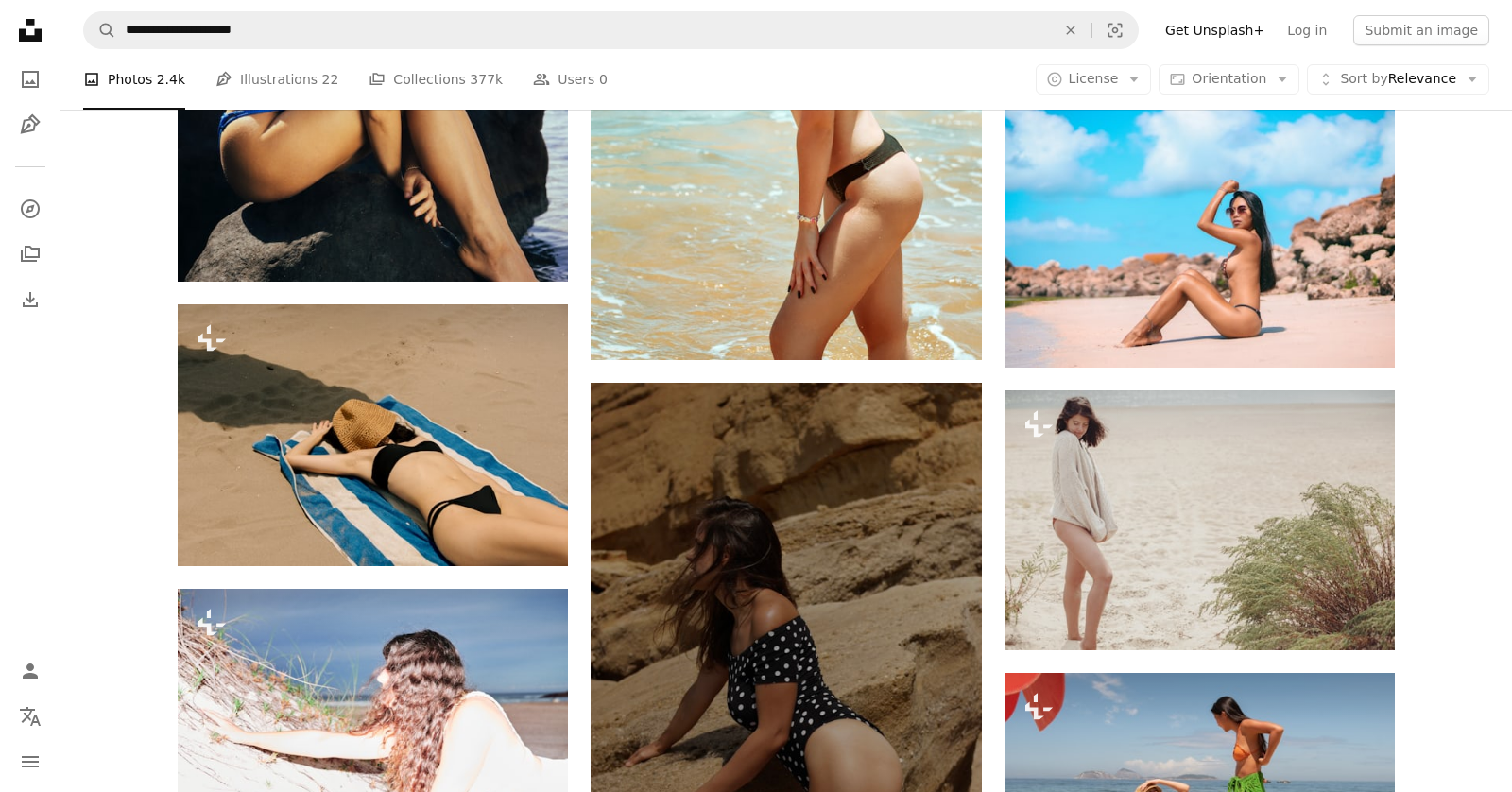
scroll to position [16674, 0]
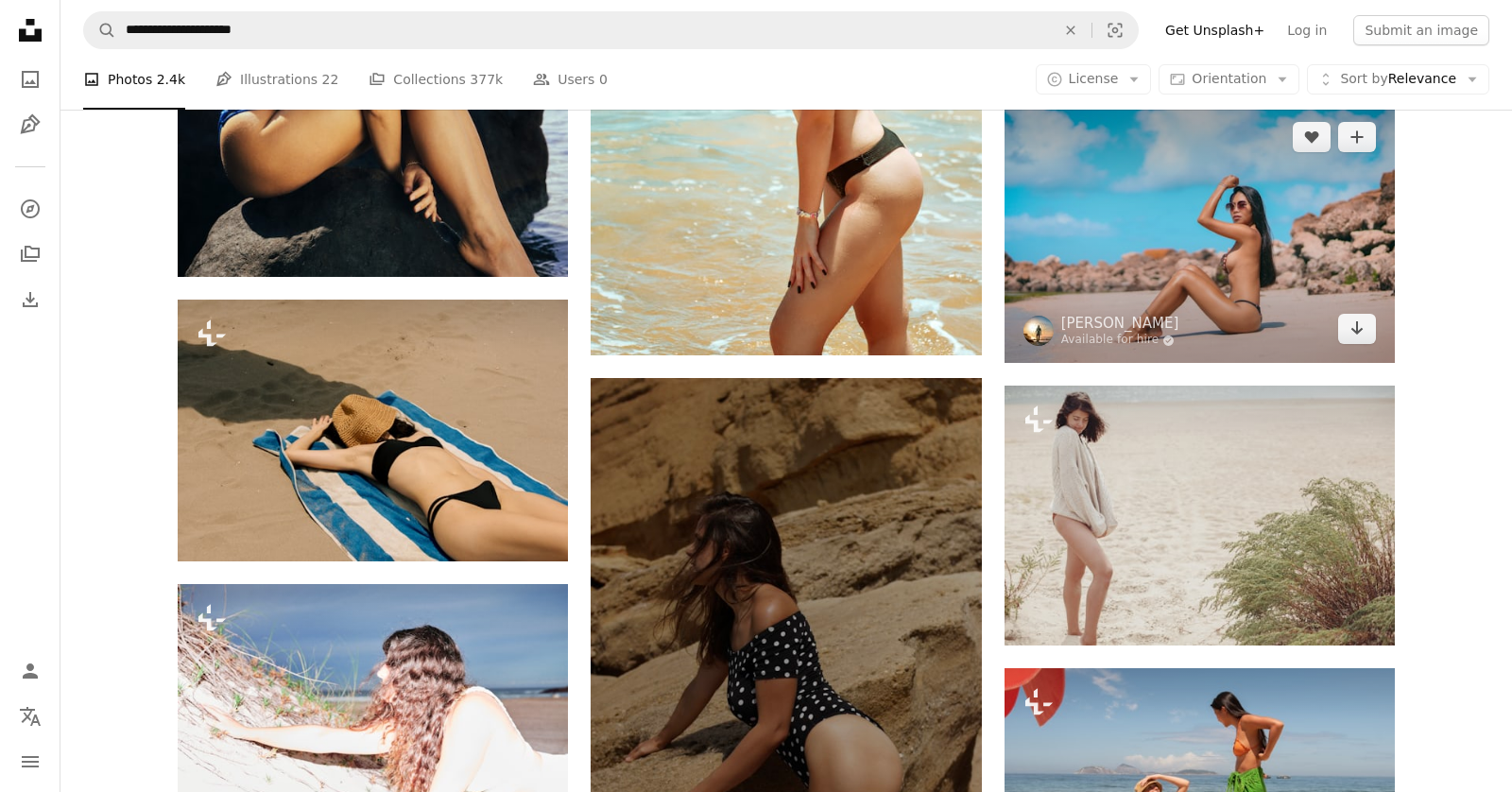
click at [1094, 248] on img at bounding box center [1199, 233] width 390 height 260
